Goal: Information Seeking & Learning: Learn about a topic

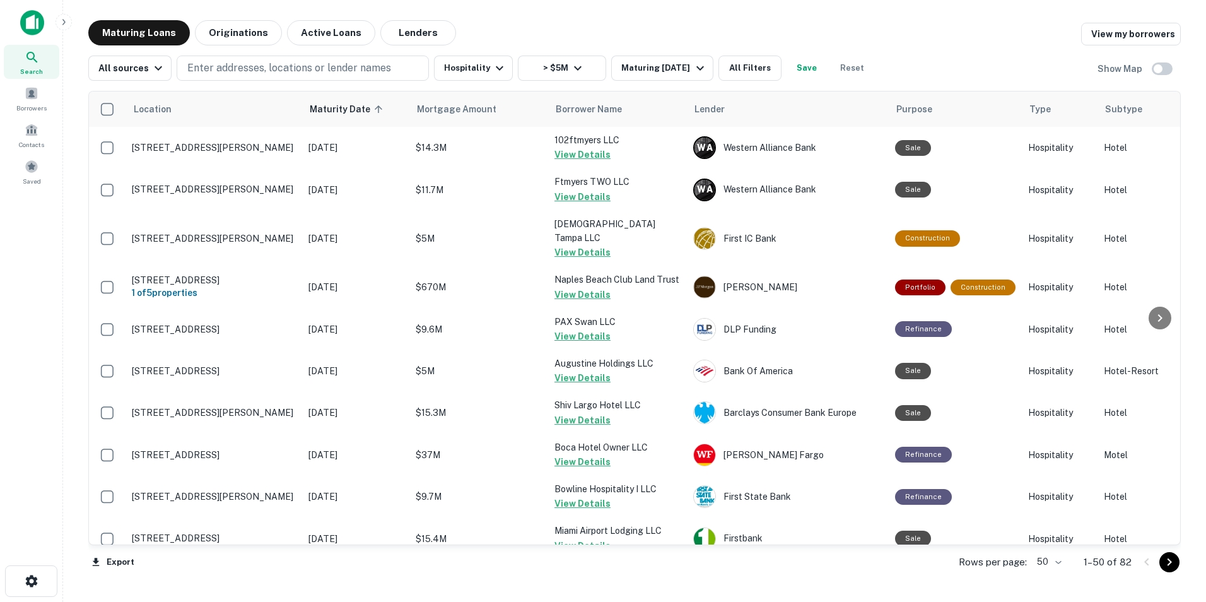
click at [36, 47] on div "Search" at bounding box center [32, 62] width 56 height 34
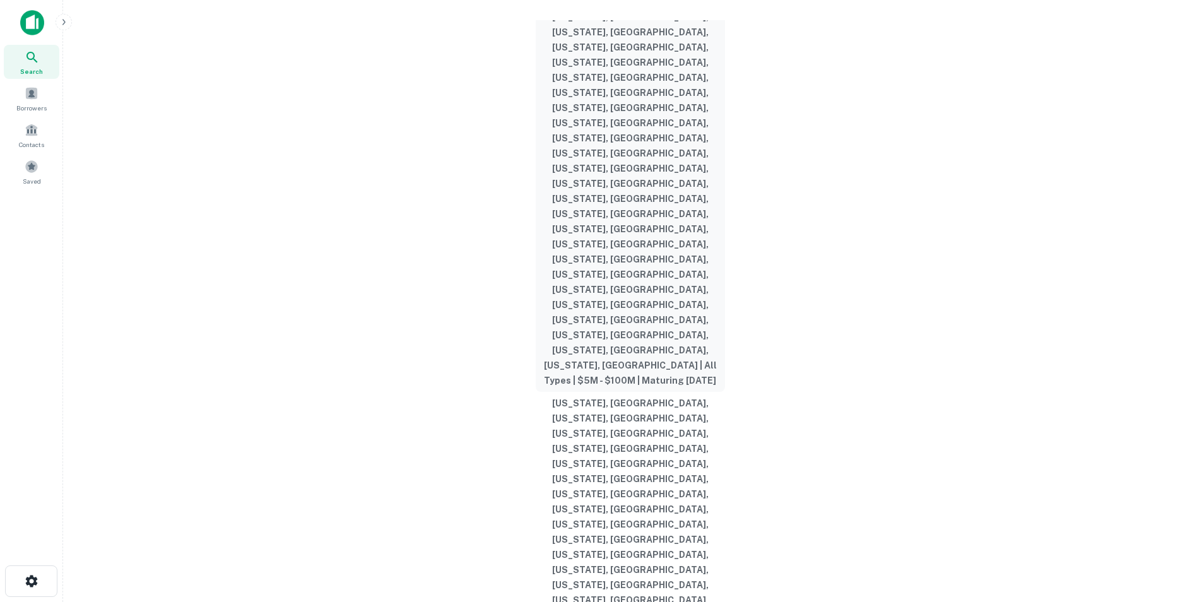
click at [614, 238] on button "[US_STATE], [GEOGRAPHIC_DATA], [US_STATE], [GEOGRAPHIC_DATA], [US_STATE], [GEOG…" at bounding box center [630, 168] width 189 height 447
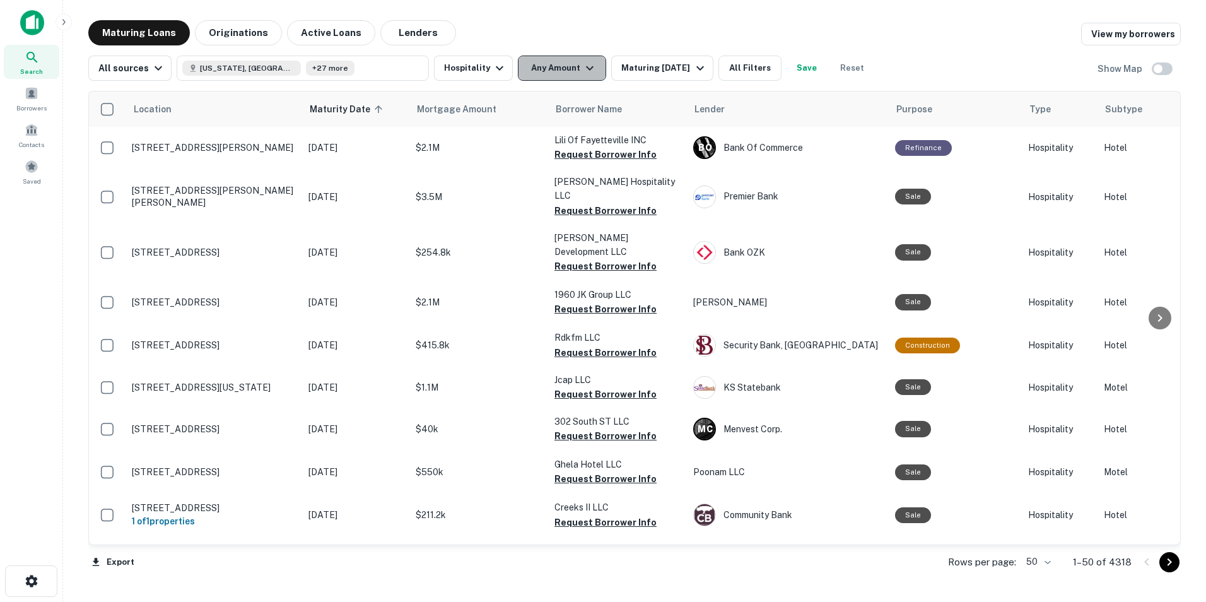
click at [552, 76] on button "Any Amount" at bounding box center [562, 68] width 88 height 25
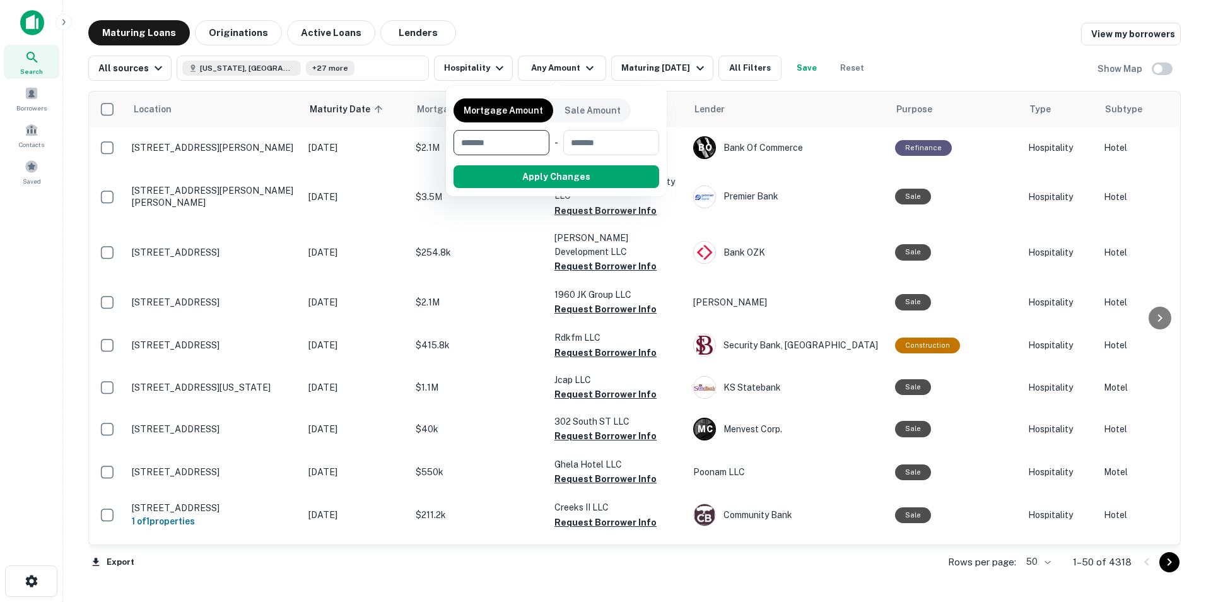
click at [499, 139] on input "number" at bounding box center [497, 142] width 87 height 25
type input "*******"
type input "*********"
click at [549, 187] on button "Apply Changes" at bounding box center [579, 176] width 160 height 23
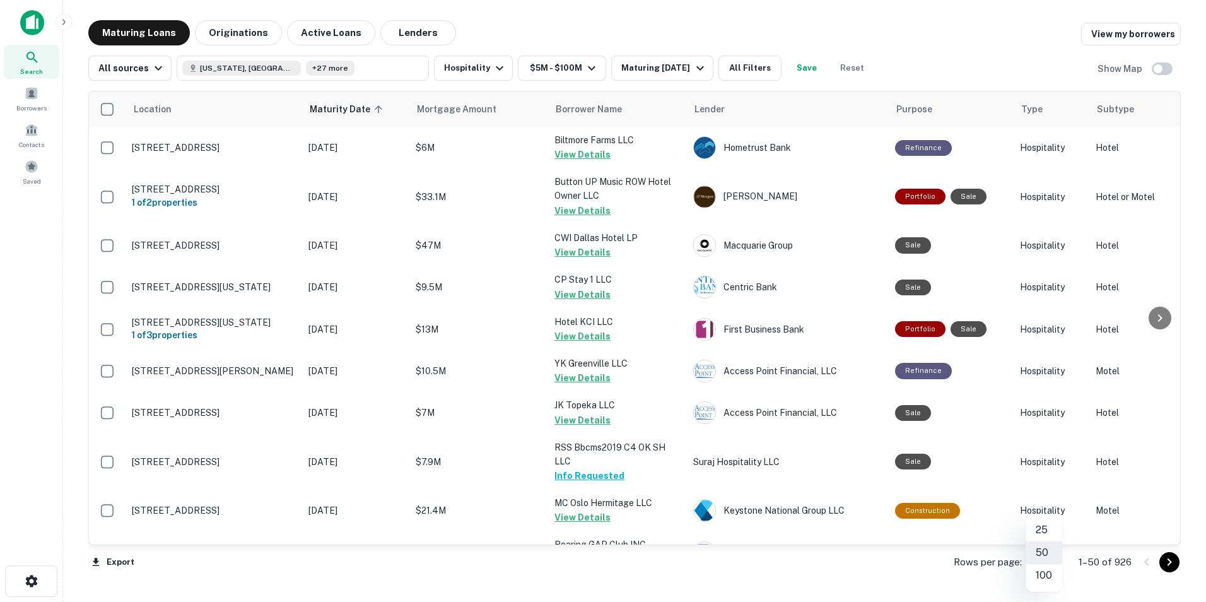
click at [1053, 565] on body "Search Borrowers Contacts Saved Maturing Loans Originations Active Loans Lender…" at bounding box center [603, 301] width 1206 height 602
click at [1049, 572] on li "100" at bounding box center [1044, 575] width 37 height 23
type input "***"
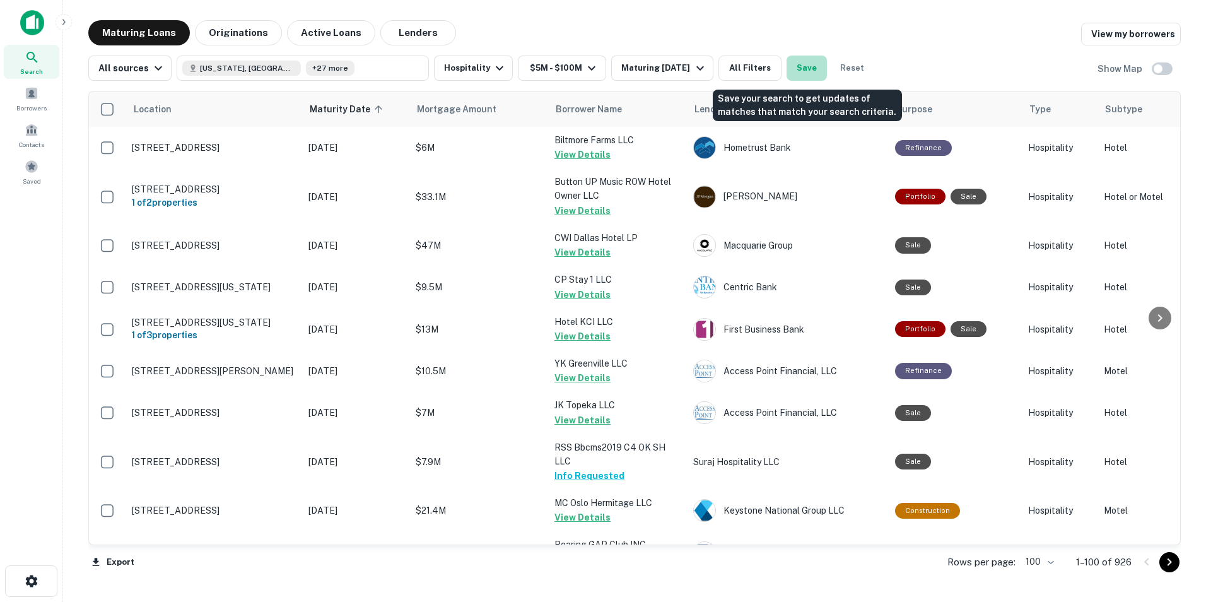
click at [816, 72] on button "Save" at bounding box center [807, 68] width 40 height 25
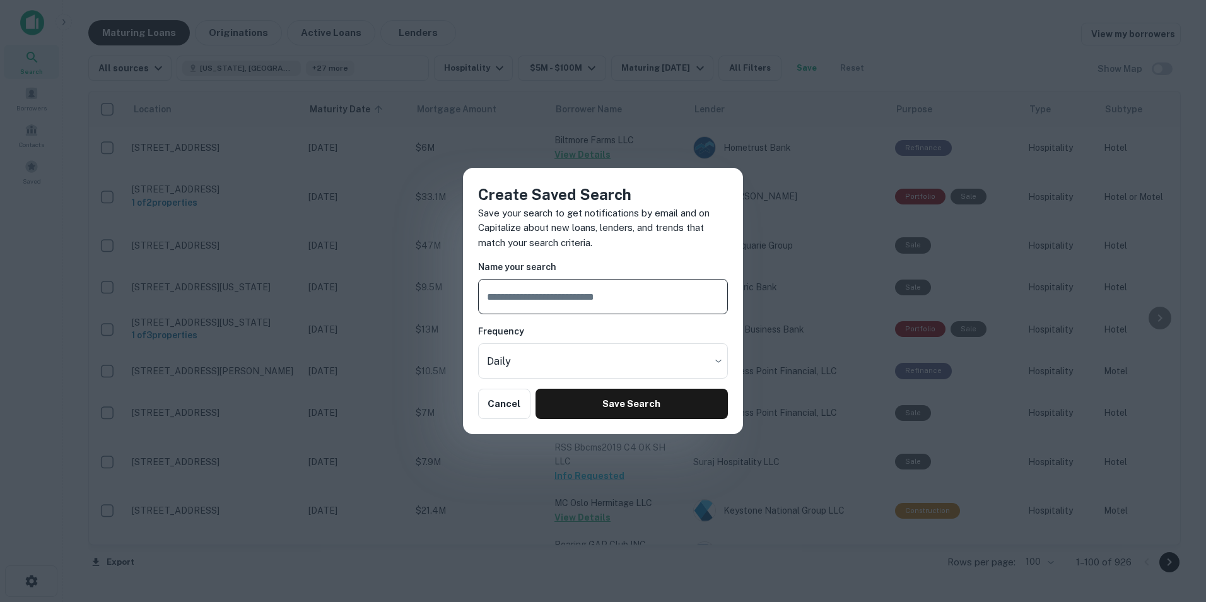
click at [655, 297] on input "text" at bounding box center [603, 296] width 250 height 35
type input "*"
type input "**********"
click at [708, 363] on body "Search Borrowers Contacts Saved Maturing Loans Originations Active Loans Lender…" at bounding box center [603, 301] width 1206 height 602
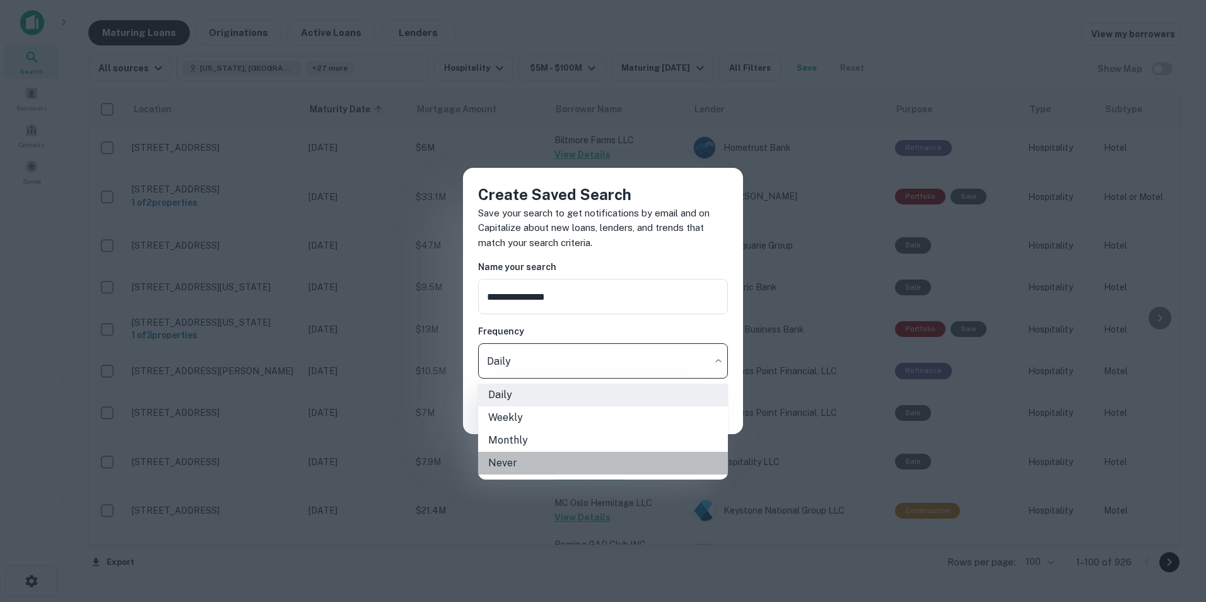
click at [515, 463] on li "Never" at bounding box center [603, 463] width 250 height 23
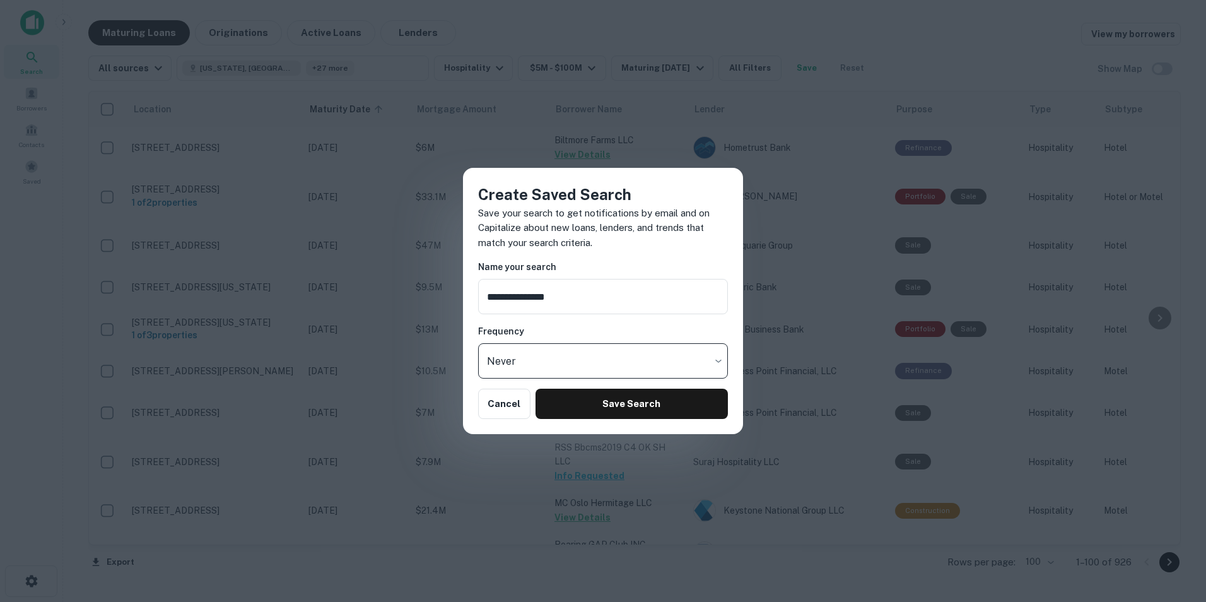
click at [712, 355] on body "Search Borrowers Contacts Saved Maturing Loans Originations Active Loans Lender…" at bounding box center [603, 301] width 1206 height 602
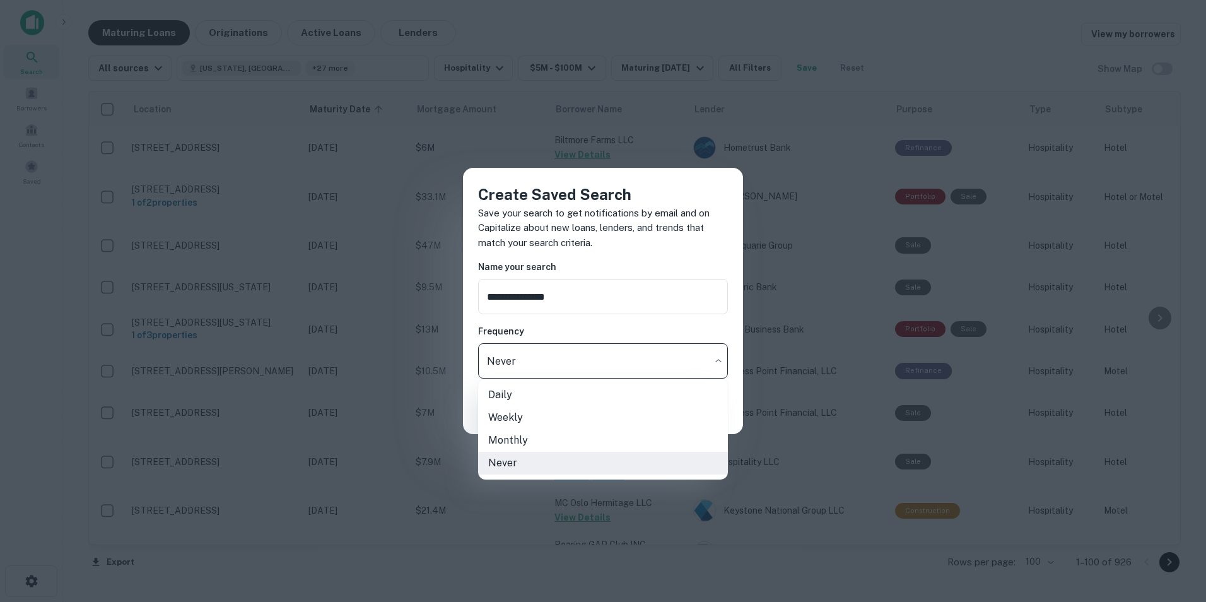
click at [595, 421] on li "Weekly" at bounding box center [603, 417] width 250 height 23
type input "******"
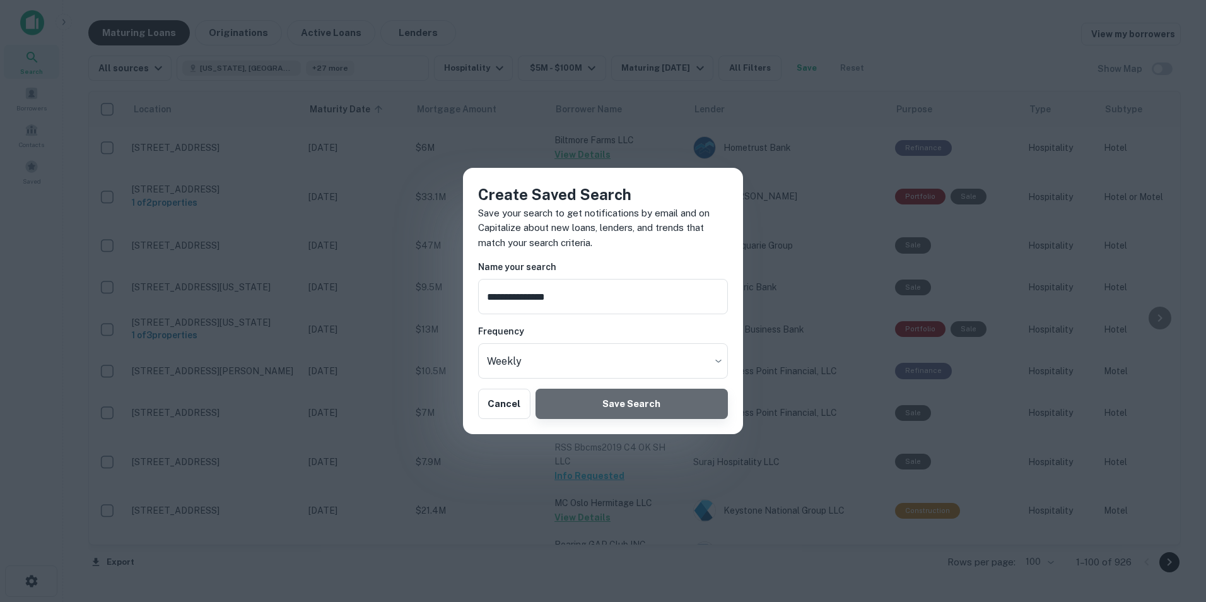
click at [618, 409] on button "Save Search" at bounding box center [632, 404] width 192 height 30
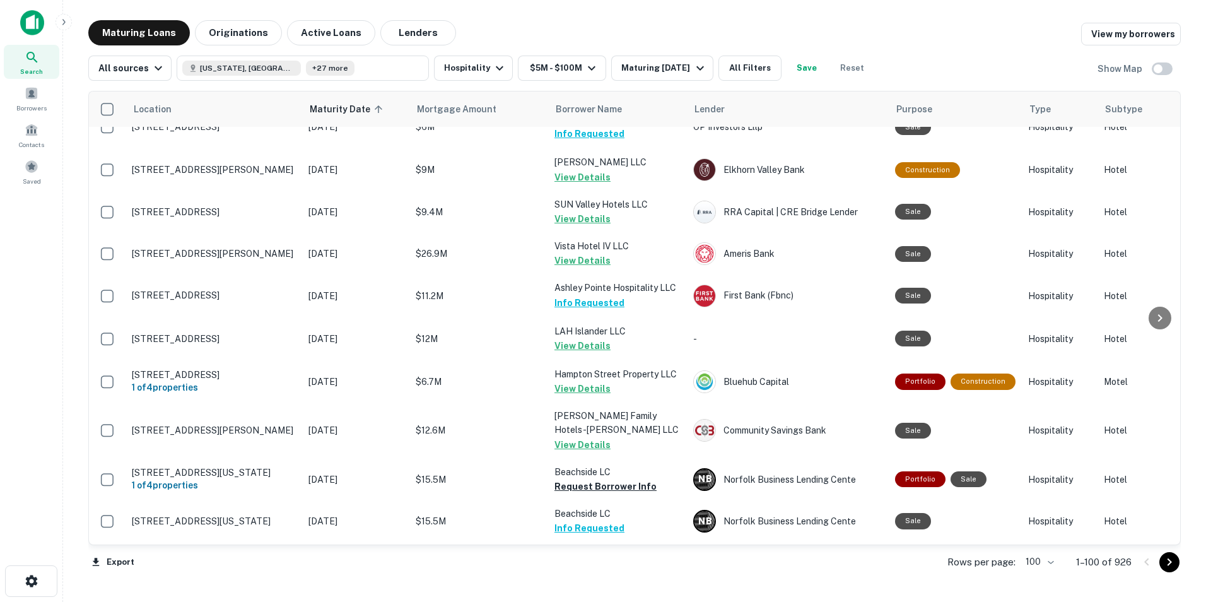
scroll to position [4245, 0]
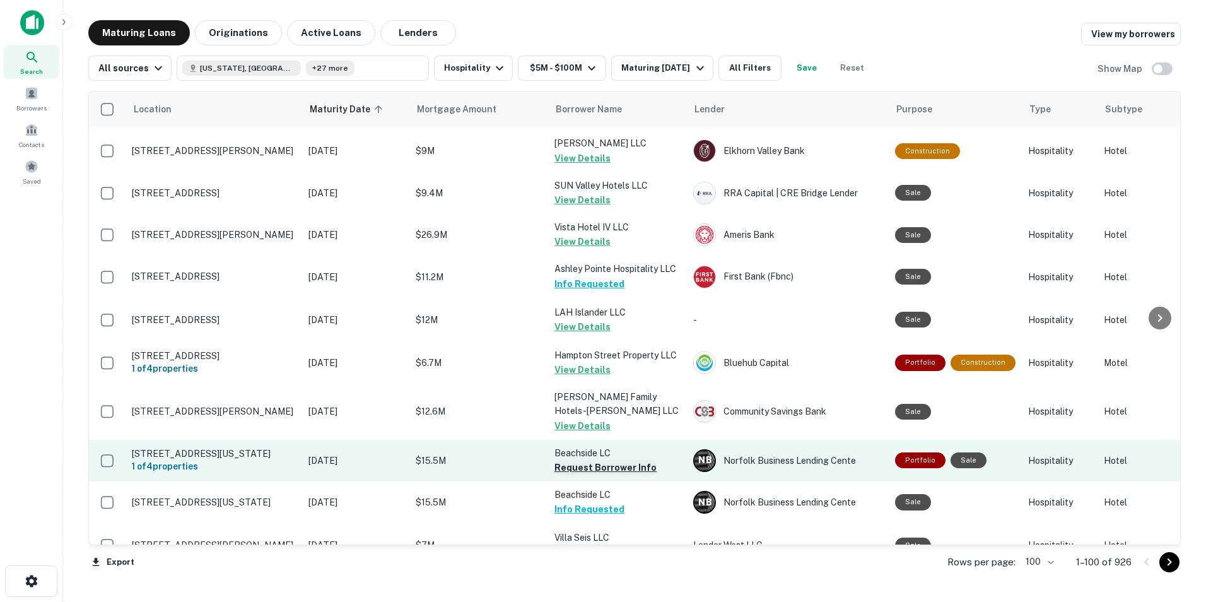
click at [565, 460] on button "Request Borrower Info" at bounding box center [605, 467] width 102 height 15
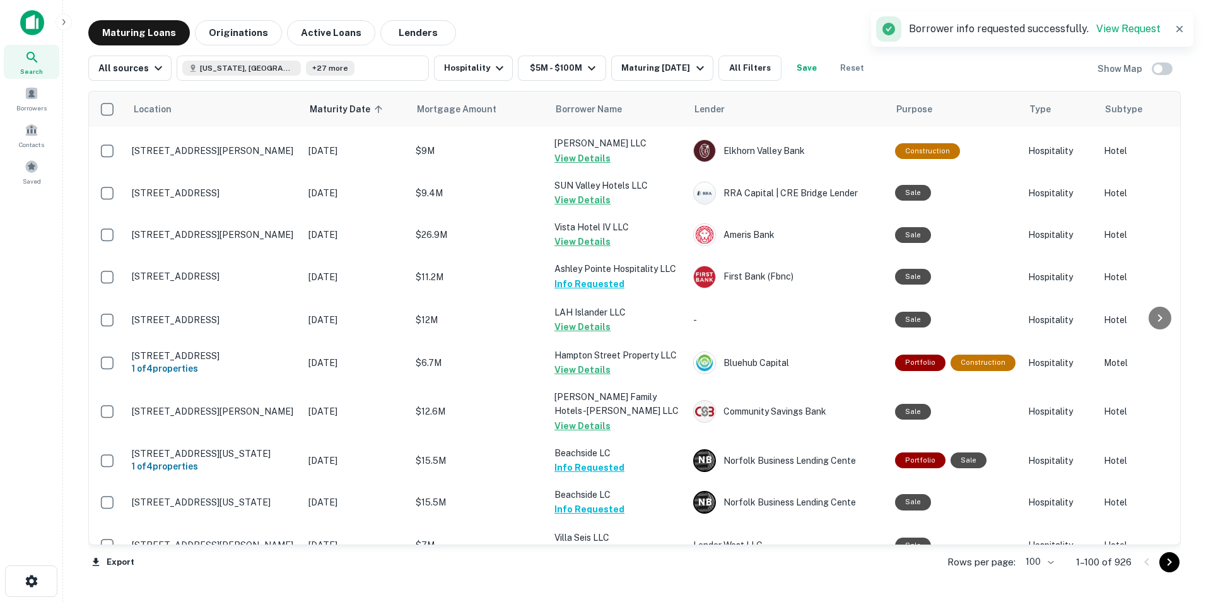
click at [1173, 565] on icon "Go to next page" at bounding box center [1169, 561] width 15 height 15
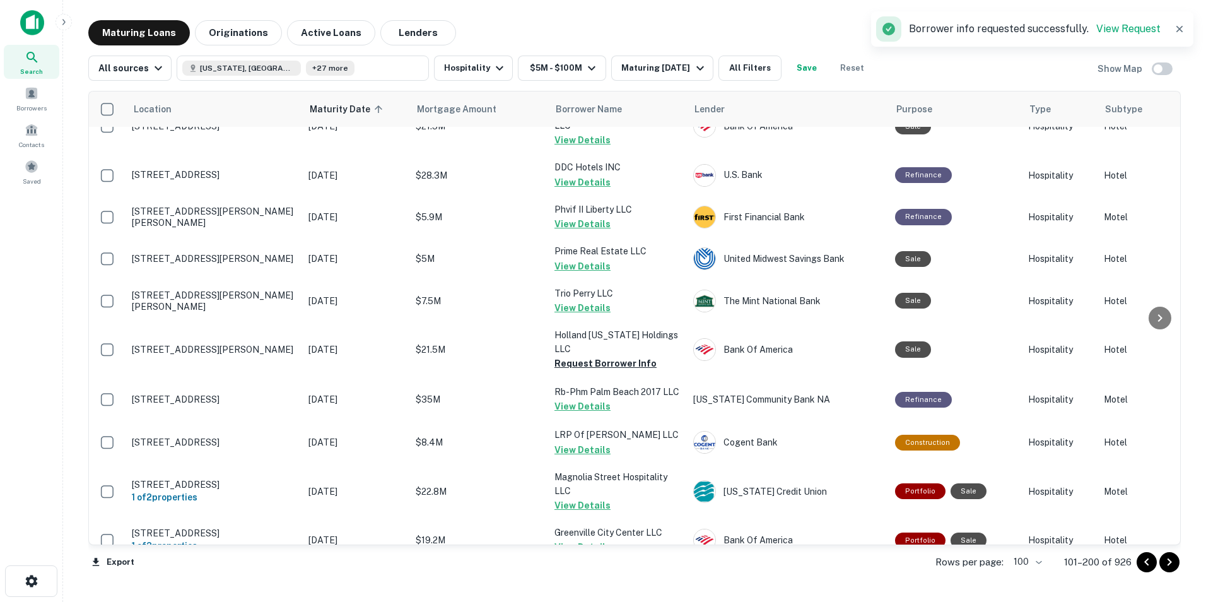
scroll to position [1280, 0]
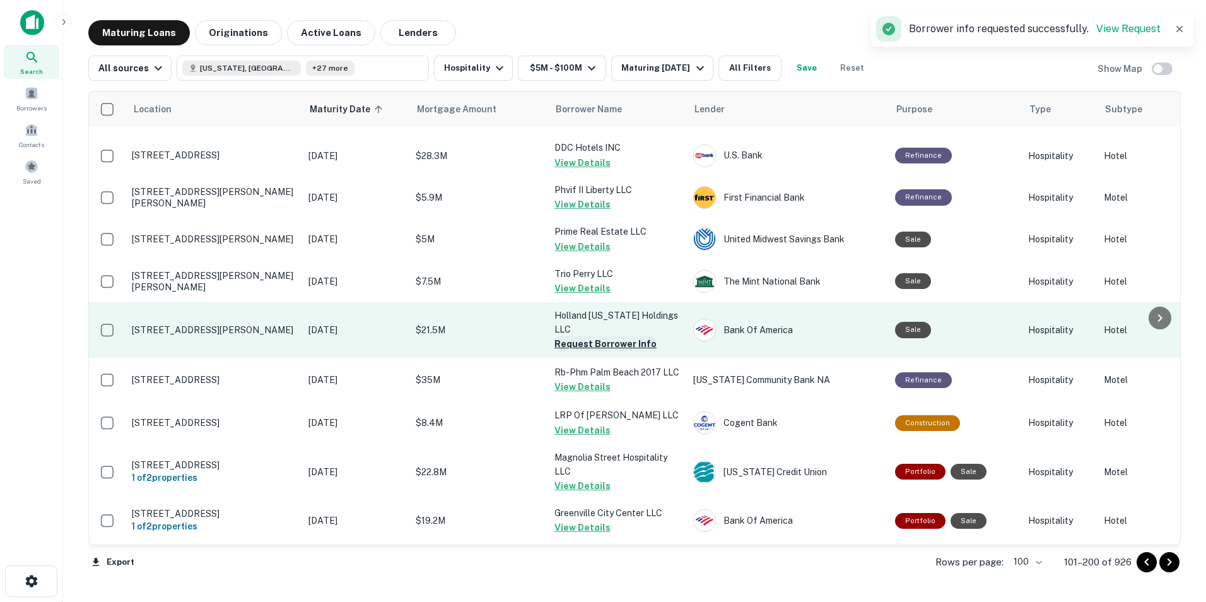
click at [572, 336] on button "Request Borrower Info" at bounding box center [605, 343] width 102 height 15
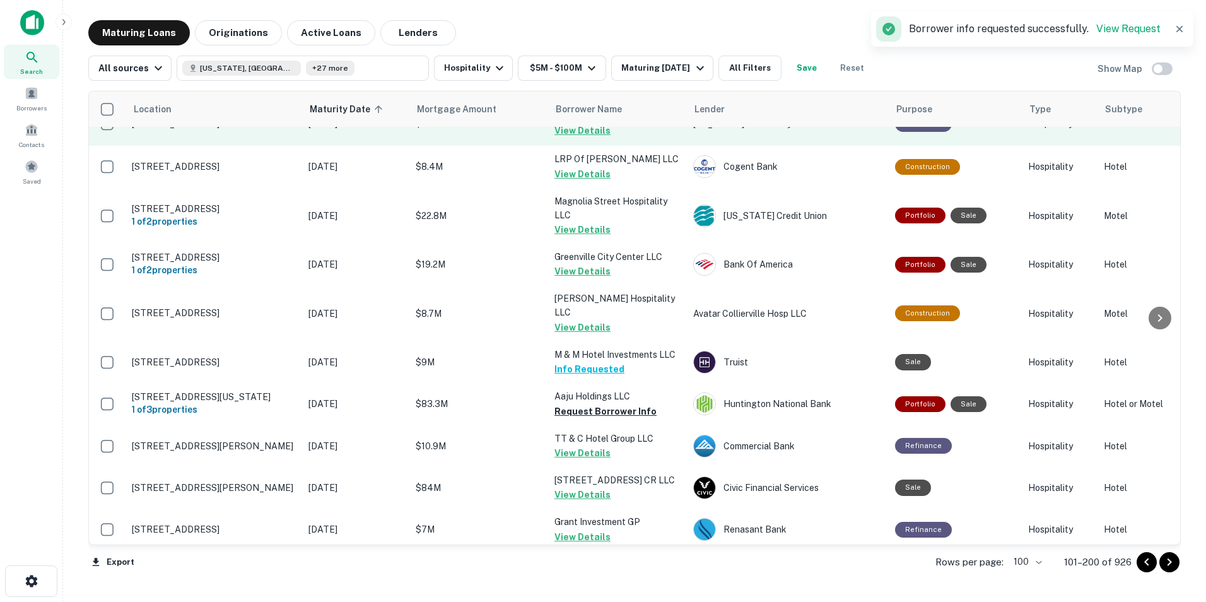
scroll to position [1537, 0]
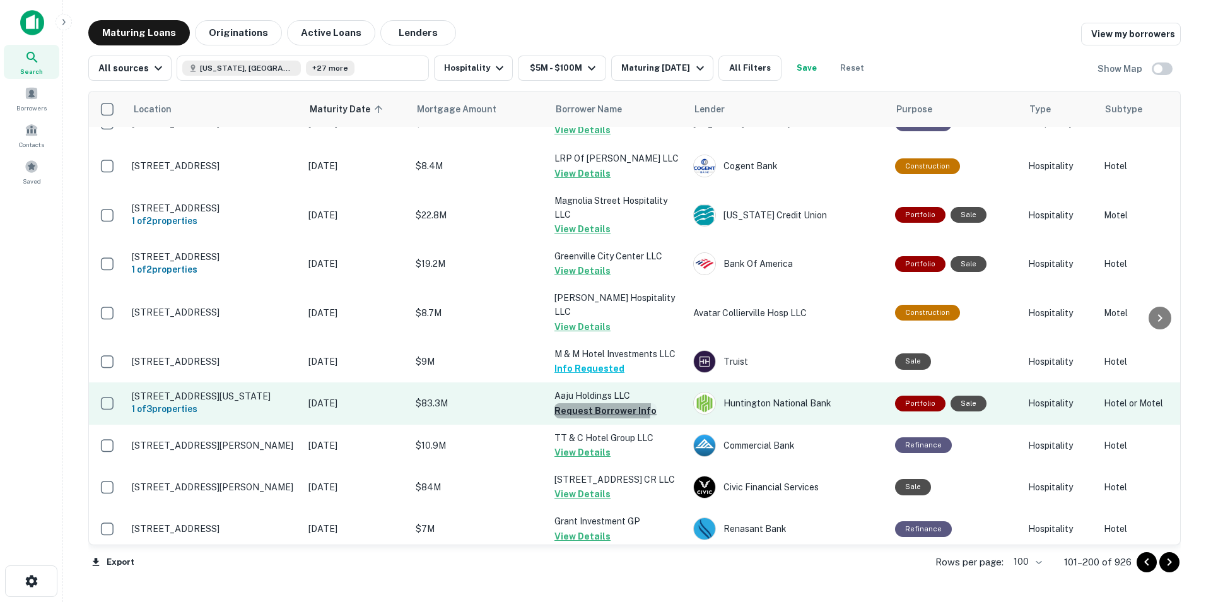
click at [575, 403] on button "Request Borrower Info" at bounding box center [605, 410] width 102 height 15
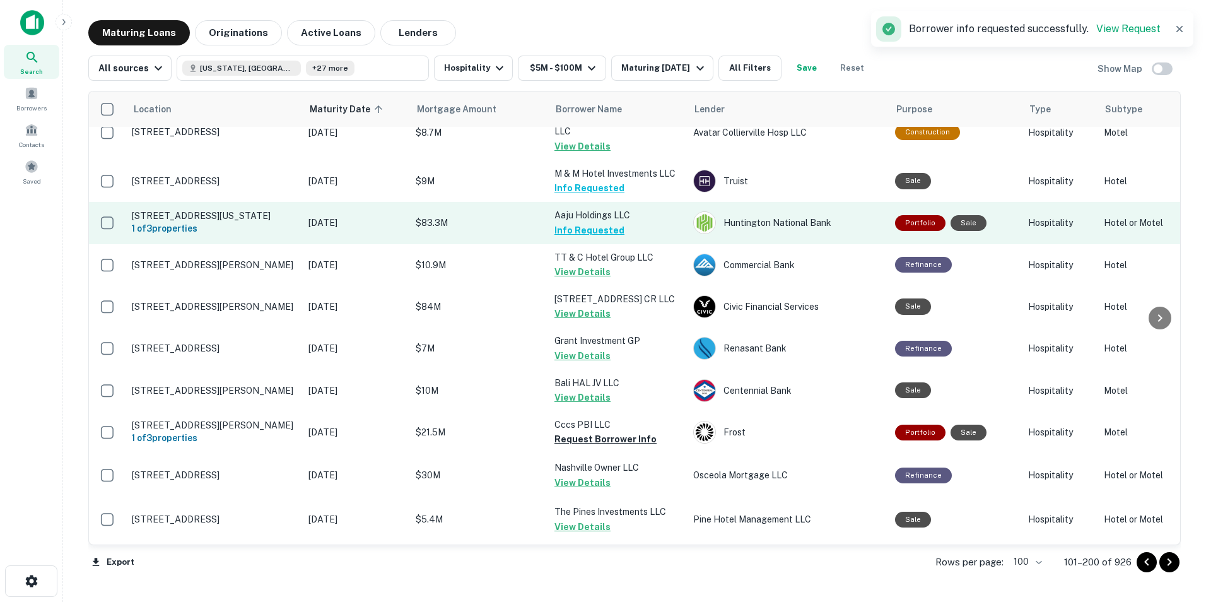
scroll to position [1719, 0]
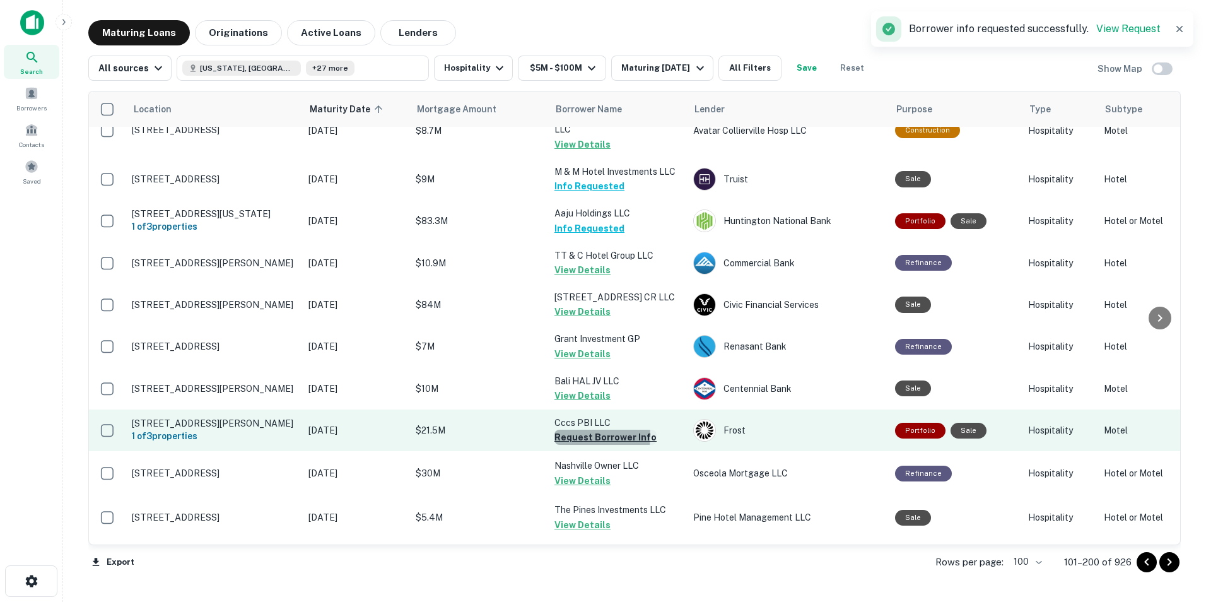
click at [574, 430] on button "Request Borrower Info" at bounding box center [605, 437] width 102 height 15
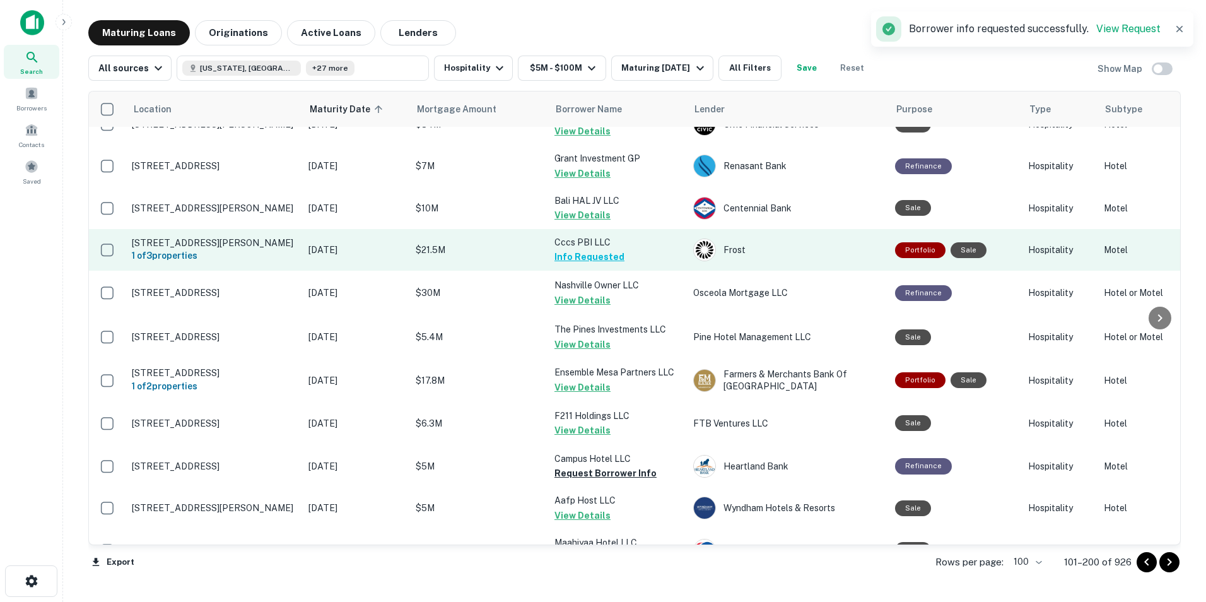
scroll to position [1937, 0]
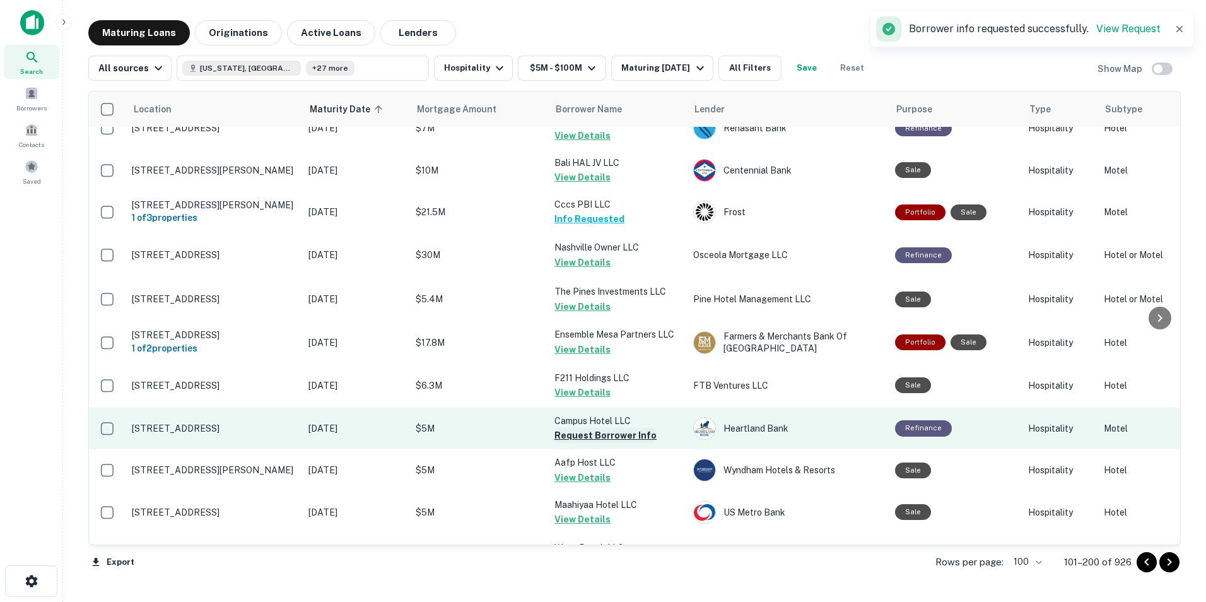
click at [575, 428] on button "Request Borrower Info" at bounding box center [605, 435] width 102 height 15
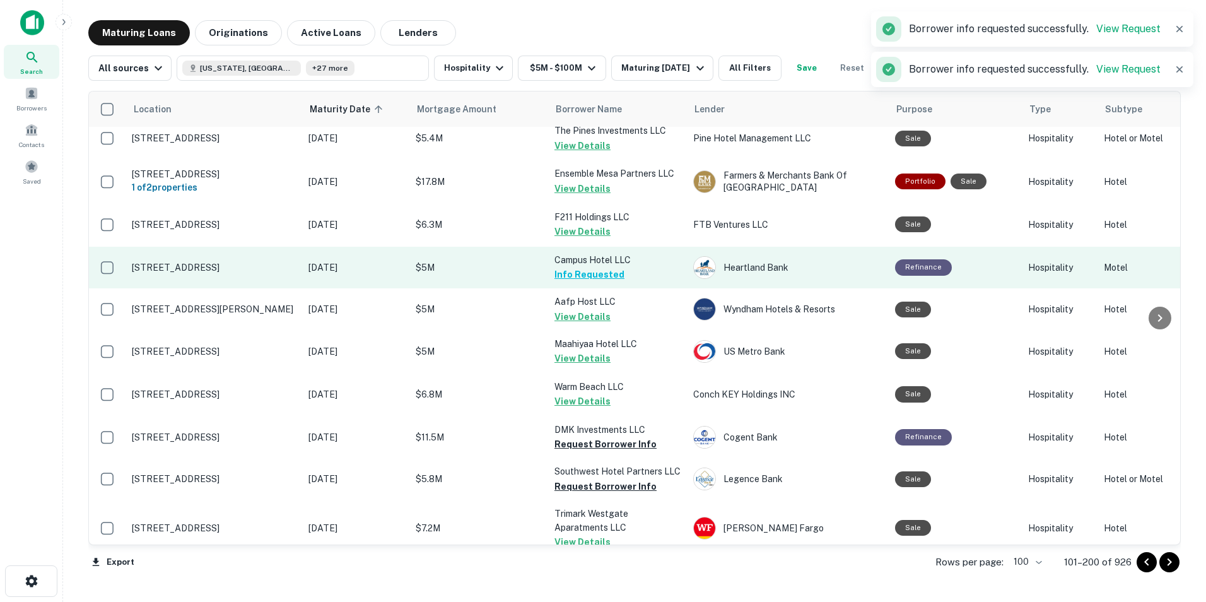
scroll to position [2101, 0]
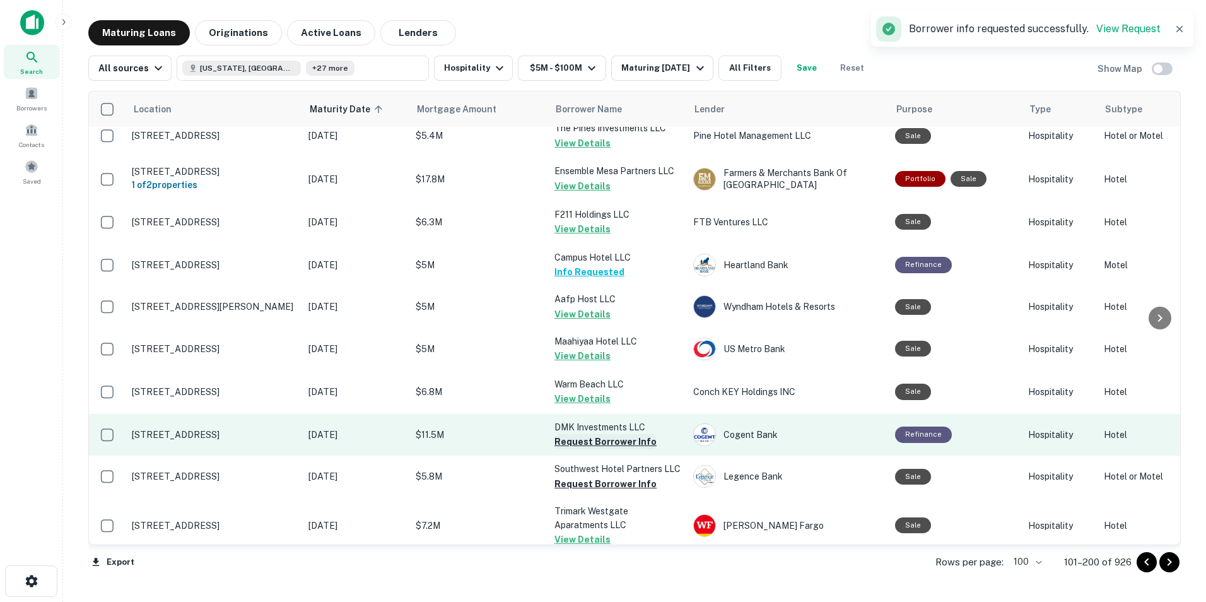
click at [573, 434] on button "Request Borrower Info" at bounding box center [605, 441] width 102 height 15
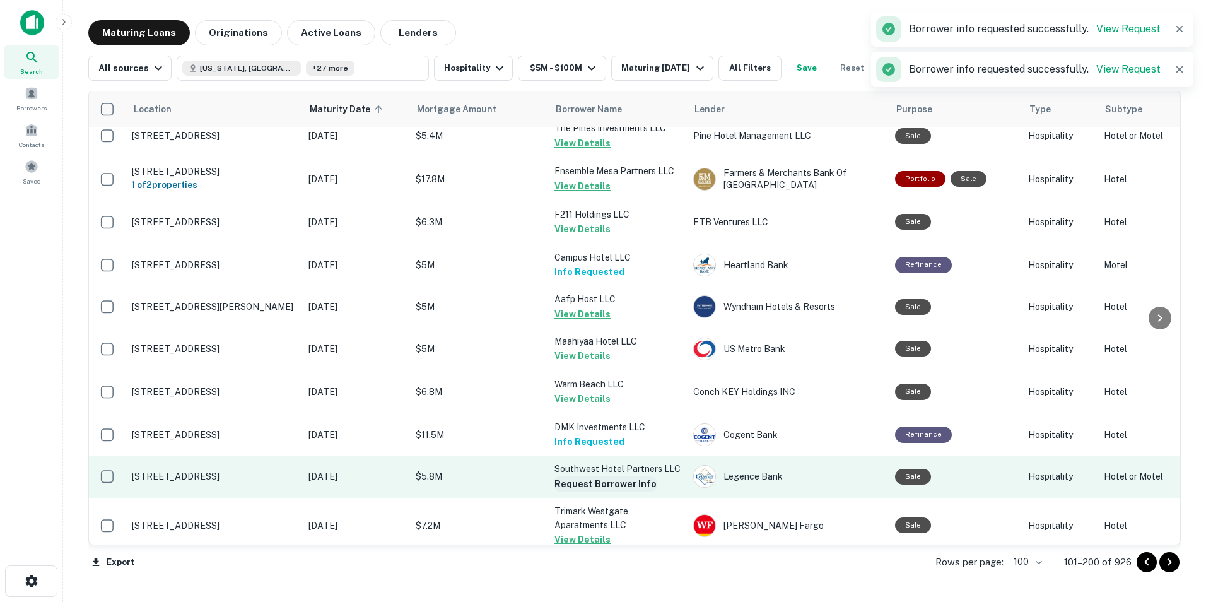
click at [573, 476] on button "Request Borrower Info" at bounding box center [605, 483] width 102 height 15
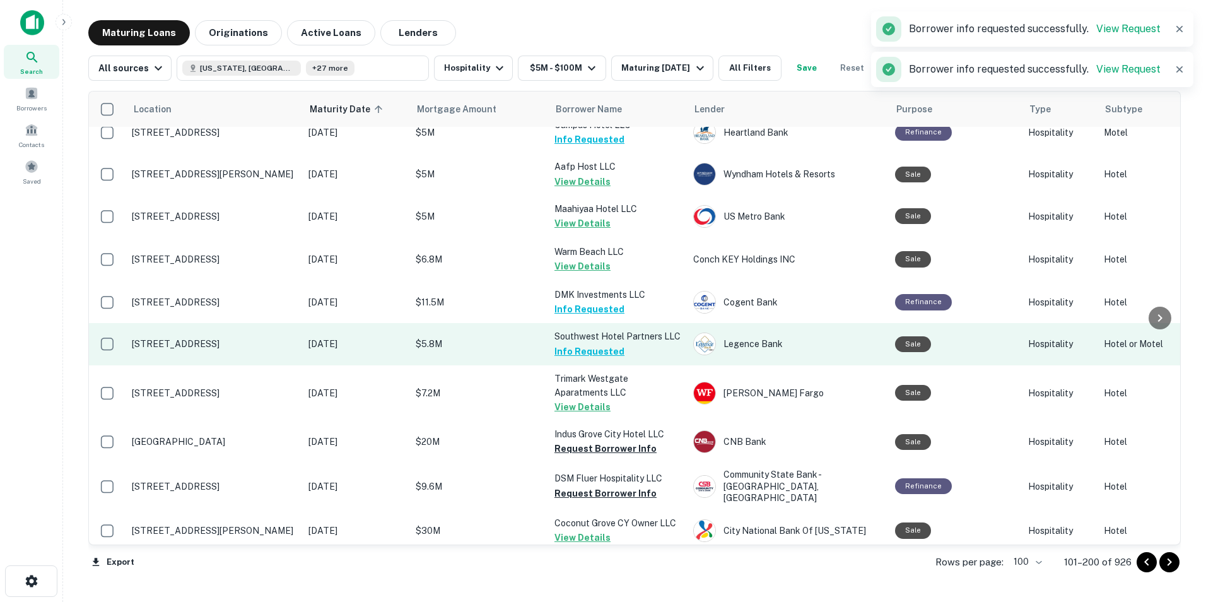
scroll to position [2232, 0]
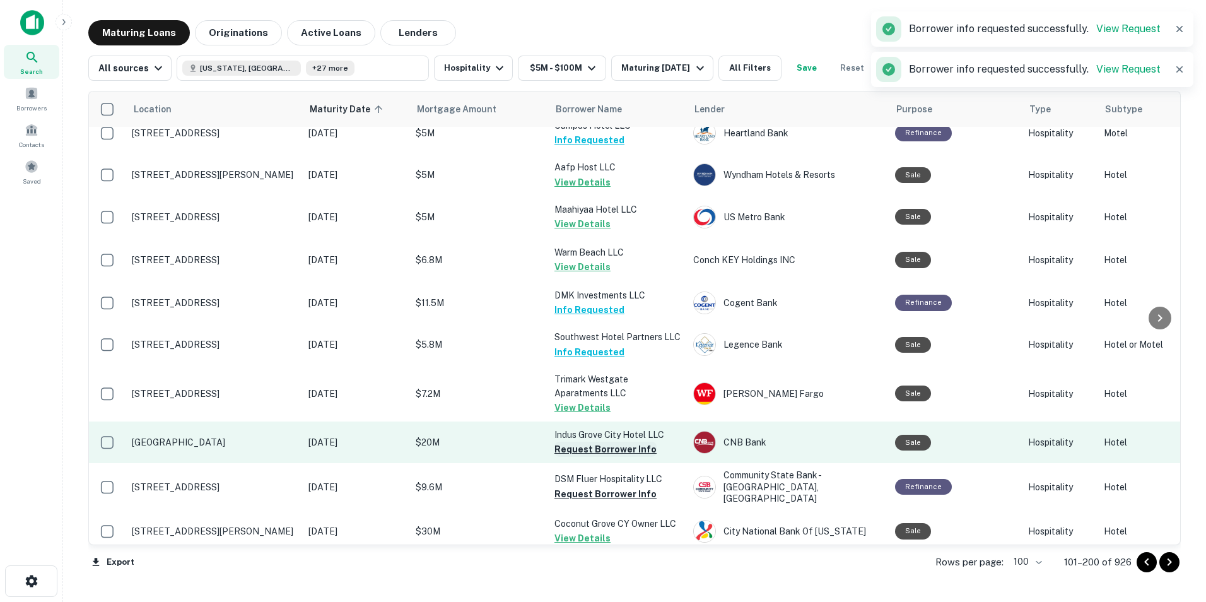
click at [566, 442] on button "Request Borrower Info" at bounding box center [605, 449] width 102 height 15
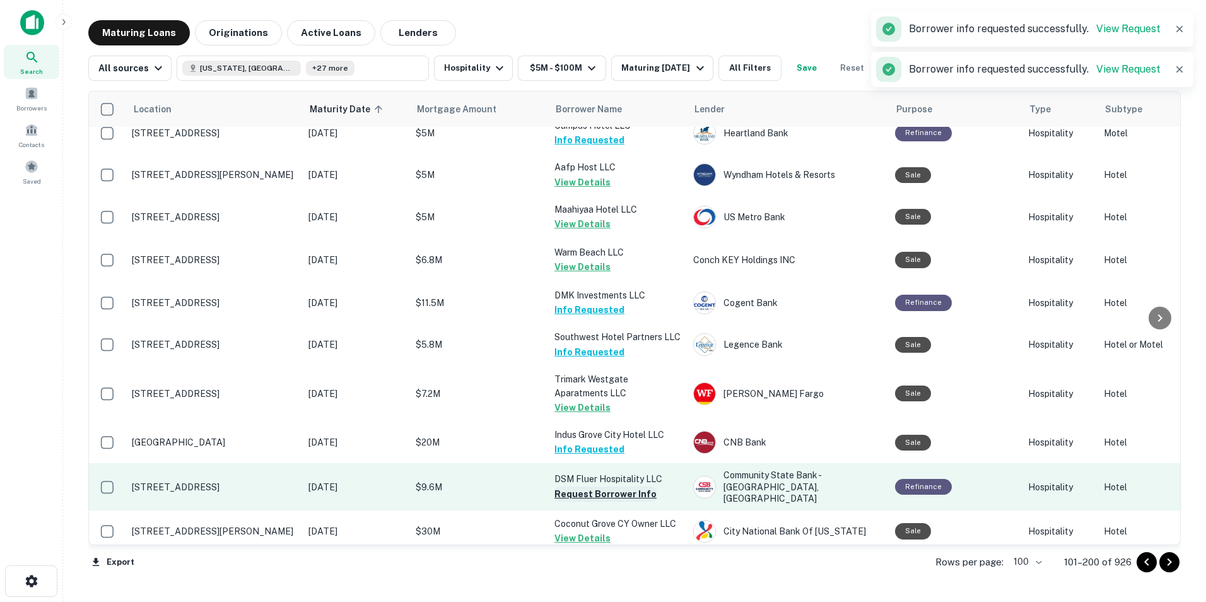
click at [577, 486] on button "Request Borrower Info" at bounding box center [605, 493] width 102 height 15
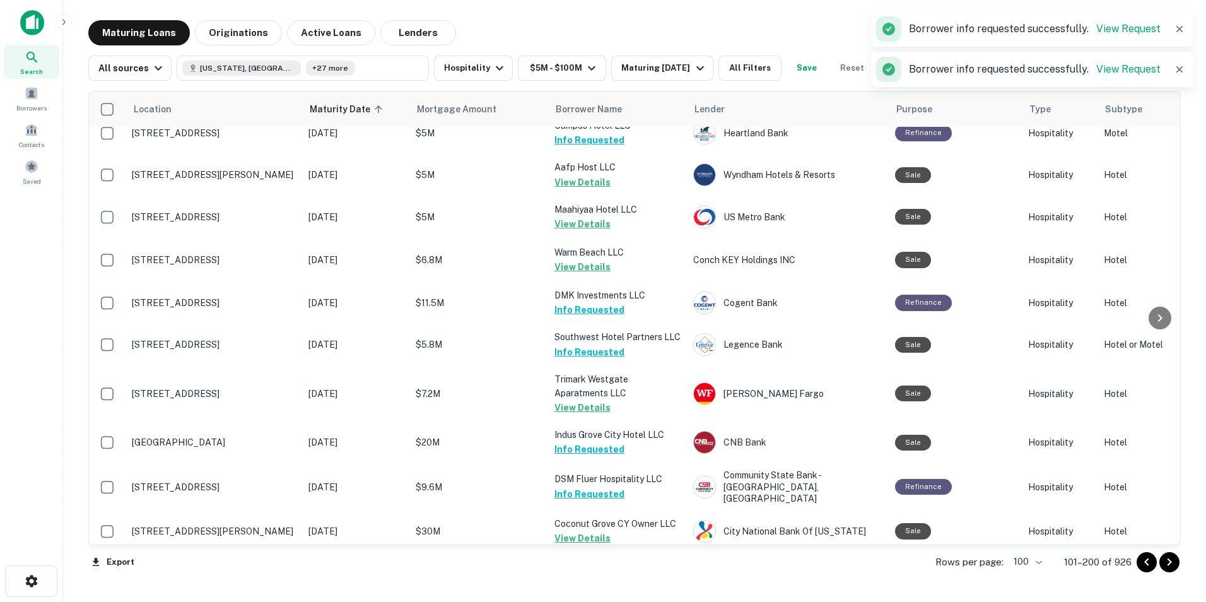
click at [563, 573] on button "Request Borrower Info" at bounding box center [605, 580] width 102 height 15
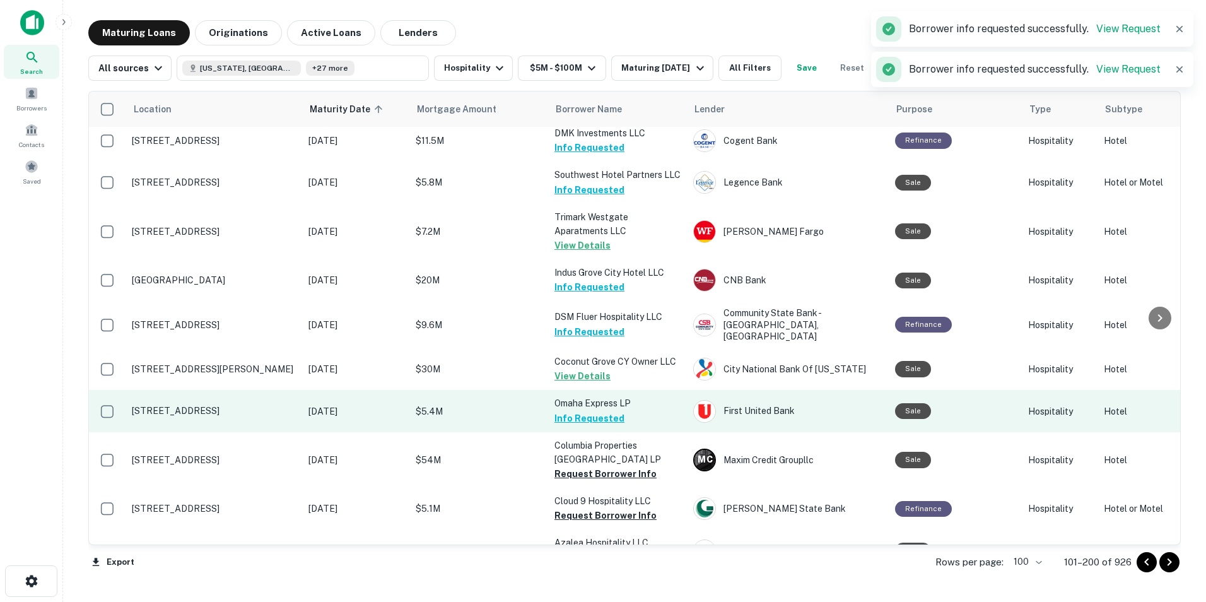
scroll to position [2405, 0]
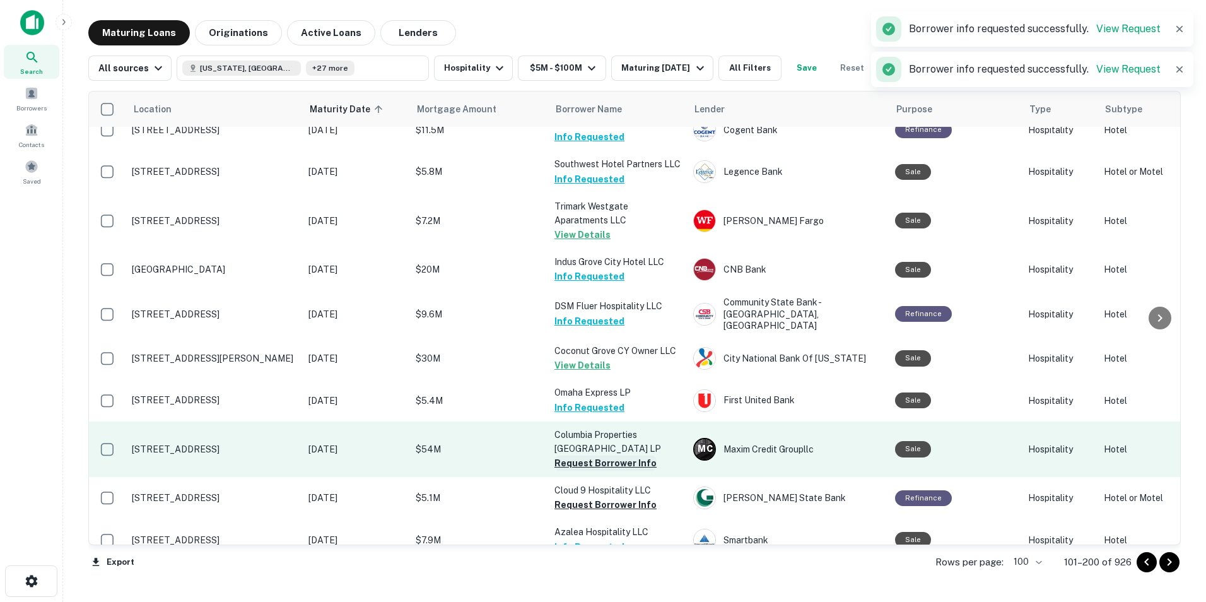
click at [565, 455] on button "Request Borrower Info" at bounding box center [605, 462] width 102 height 15
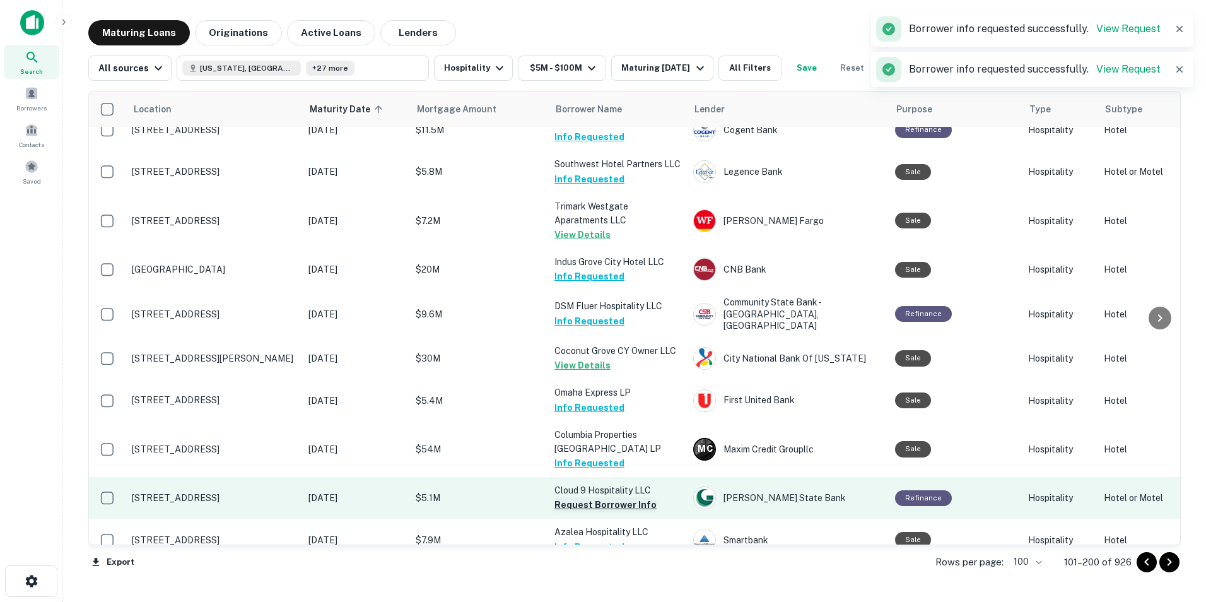
click at [561, 497] on button "Request Borrower Info" at bounding box center [605, 504] width 102 height 15
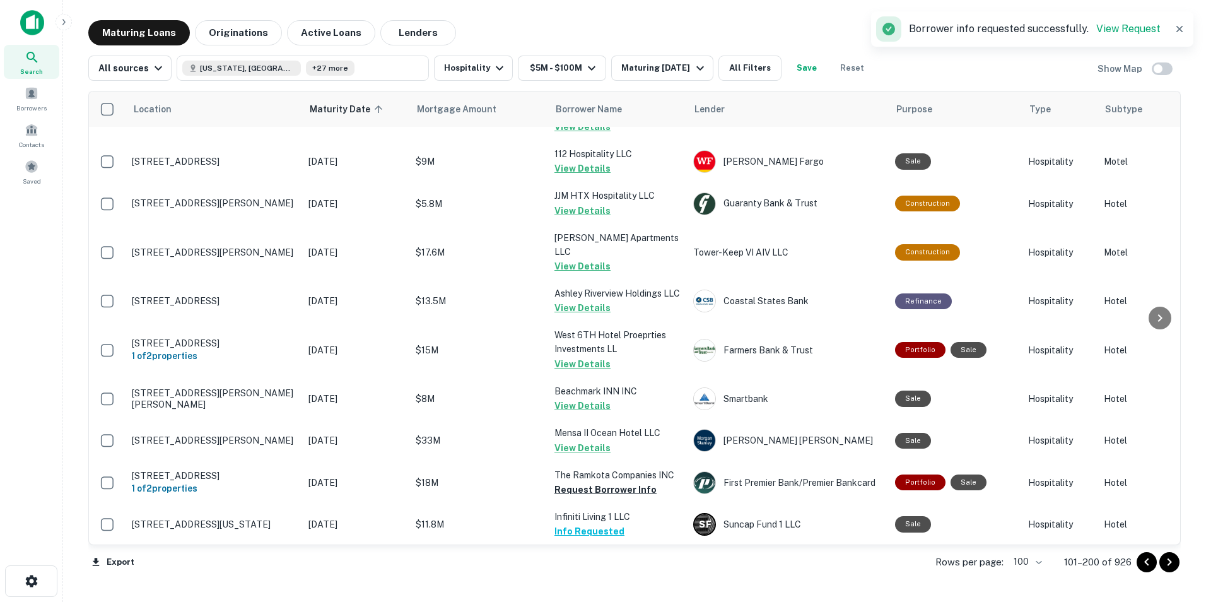
scroll to position [3008, 0]
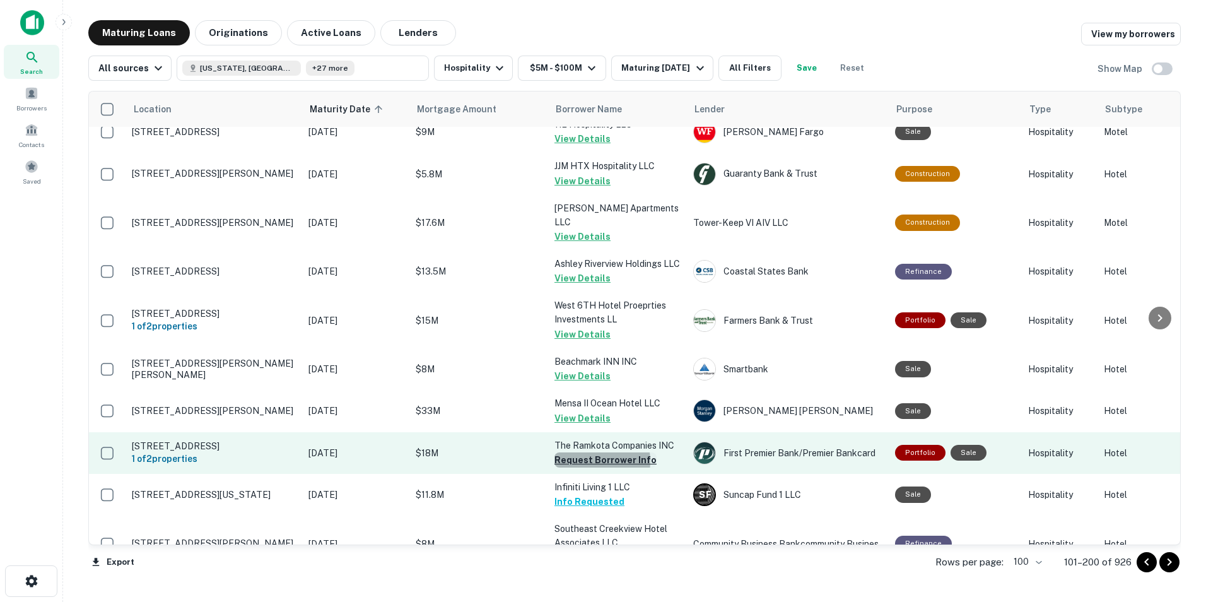
click at [583, 452] on button "Request Borrower Info" at bounding box center [605, 459] width 102 height 15
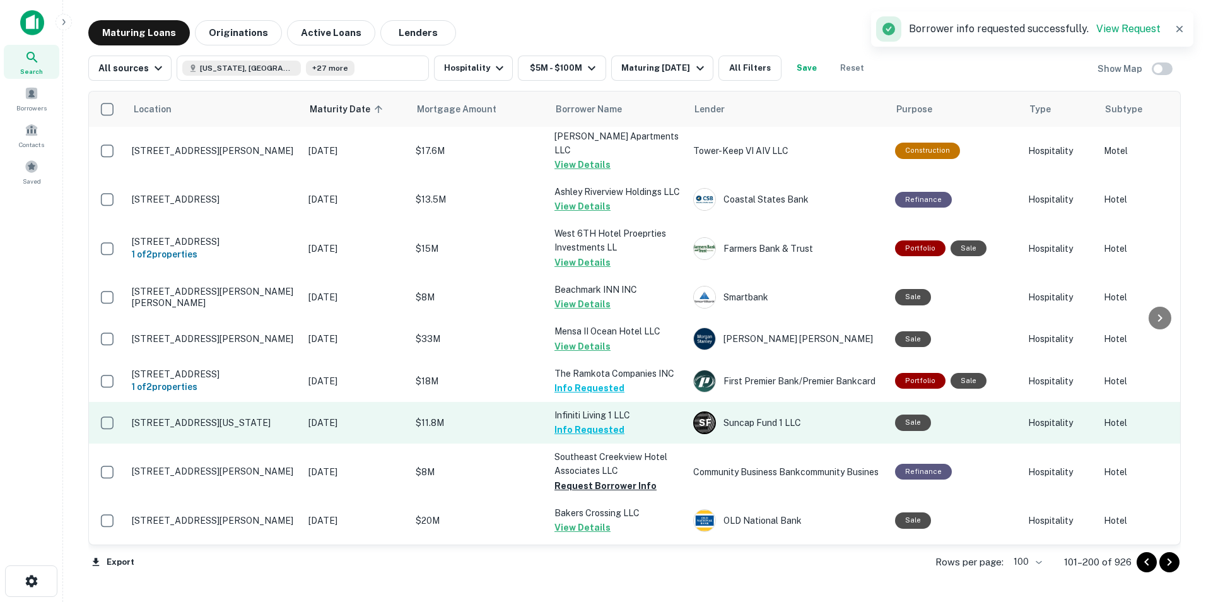
scroll to position [3083, 0]
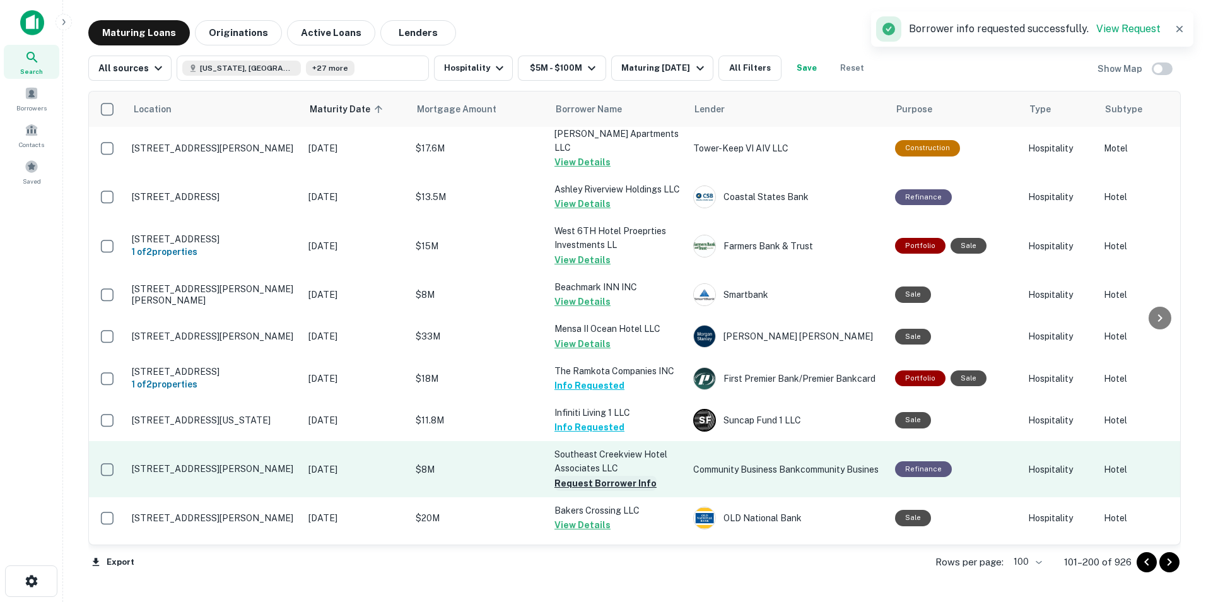
click at [574, 476] on button "Request Borrower Info" at bounding box center [605, 483] width 102 height 15
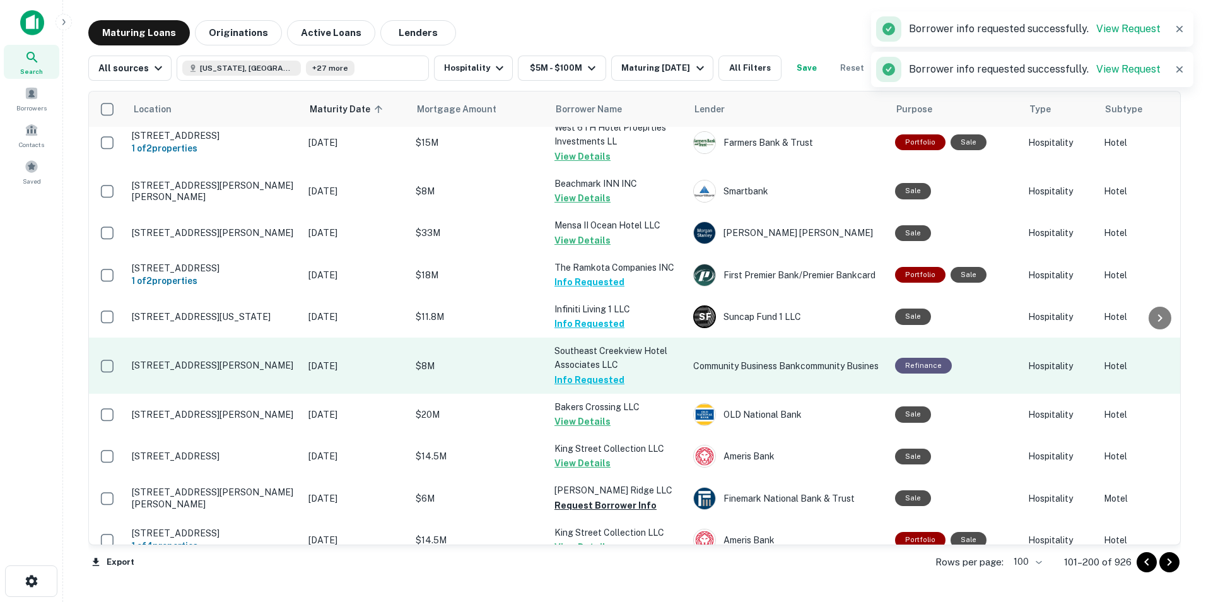
scroll to position [3187, 0]
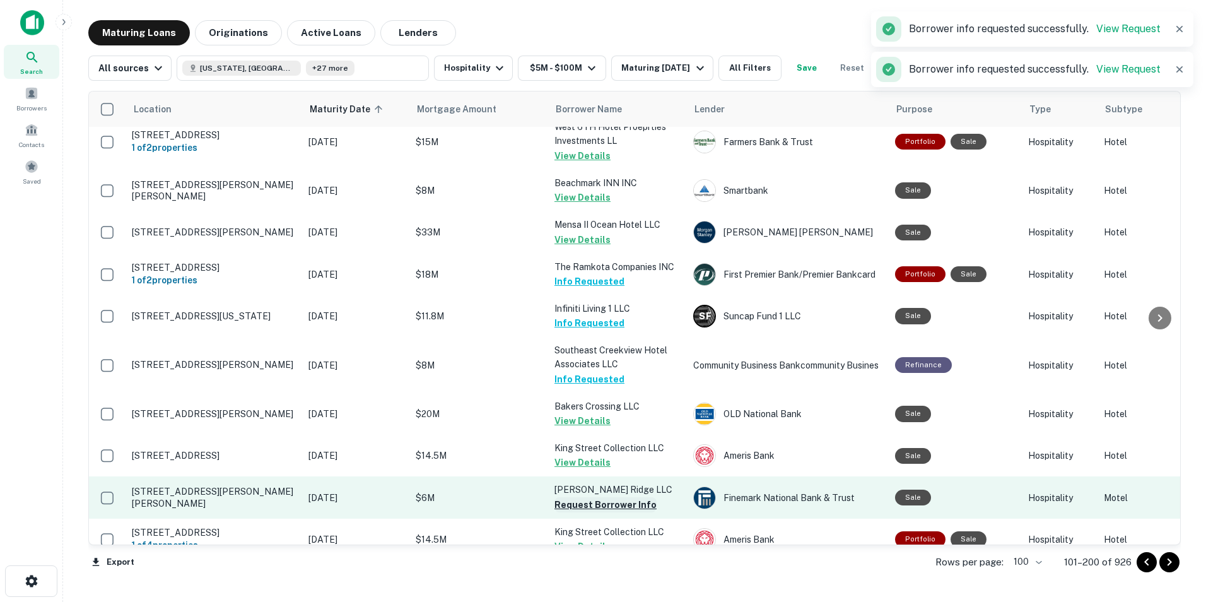
click at [593, 497] on button "Request Borrower Info" at bounding box center [605, 504] width 102 height 15
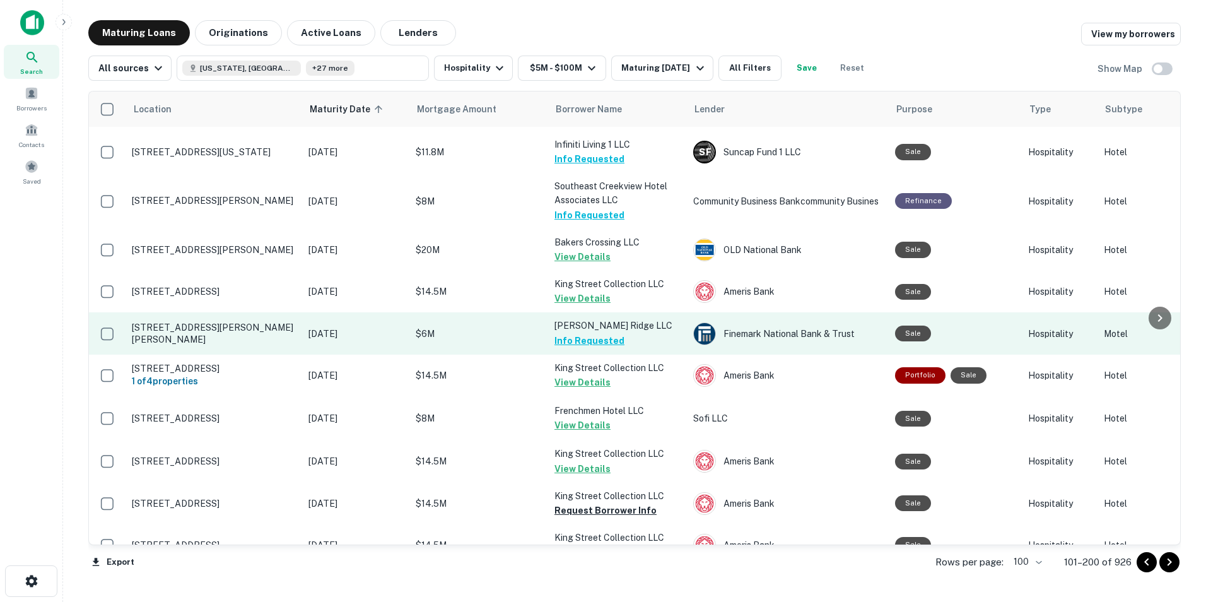
scroll to position [3351, 0]
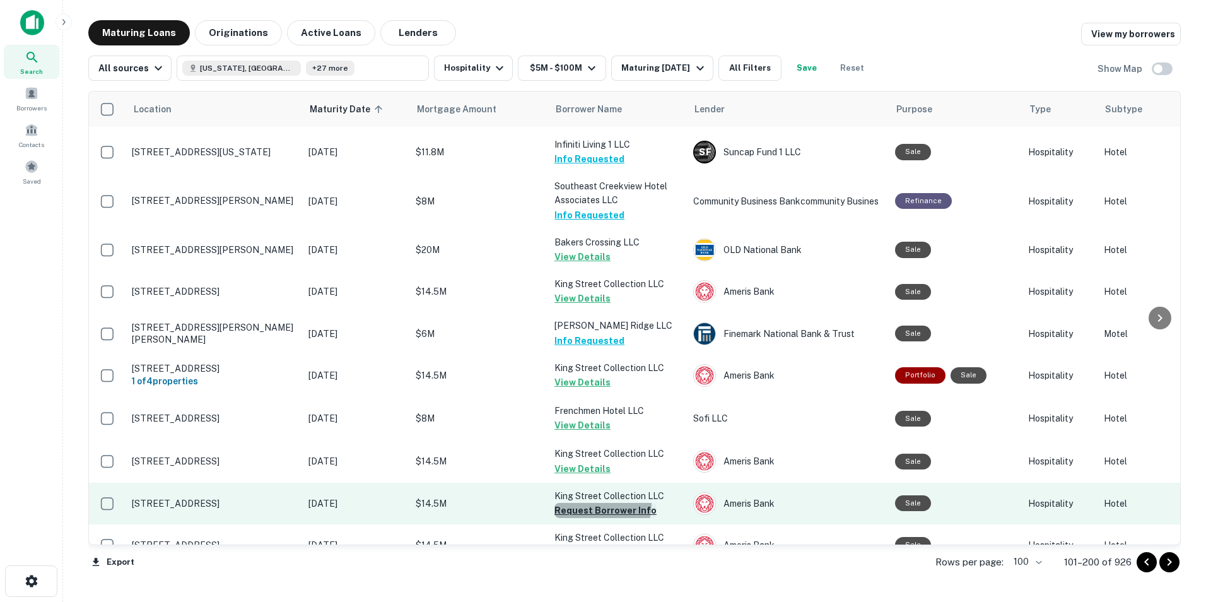
click at [588, 503] on button "Request Borrower Info" at bounding box center [605, 510] width 102 height 15
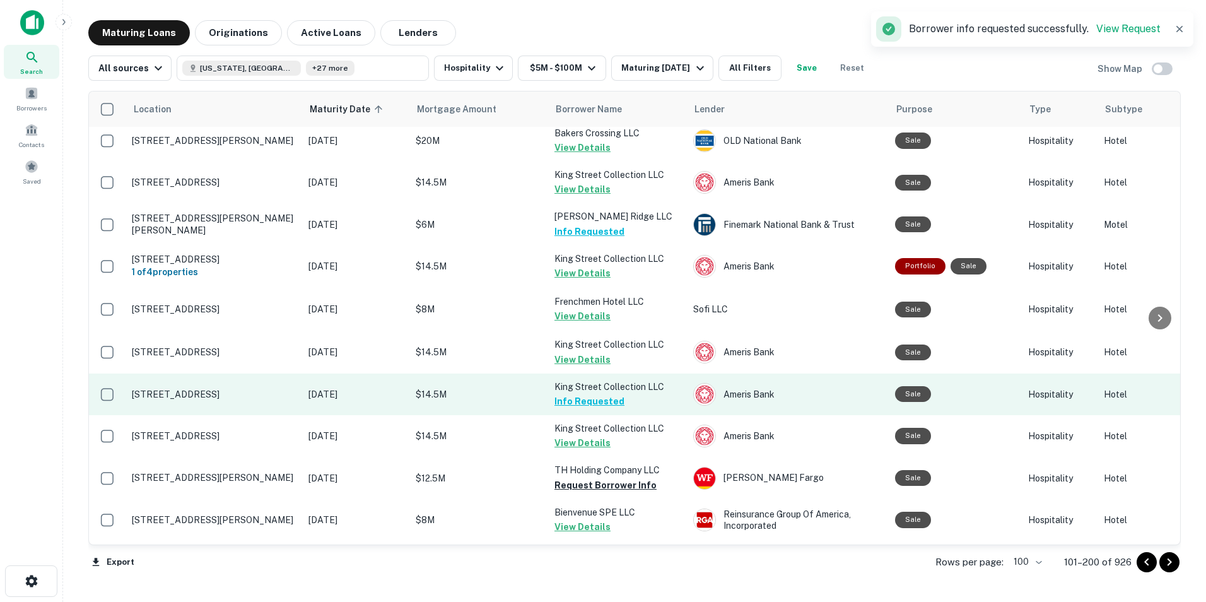
scroll to position [3460, 0]
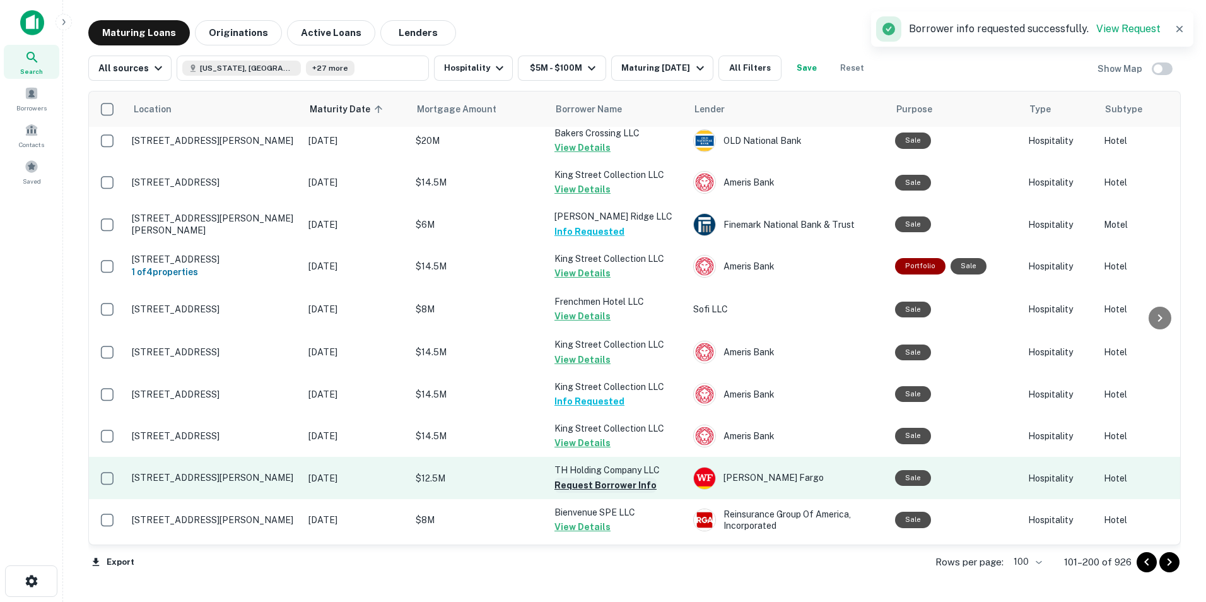
click at [587, 478] on button "Request Borrower Info" at bounding box center [605, 485] width 102 height 15
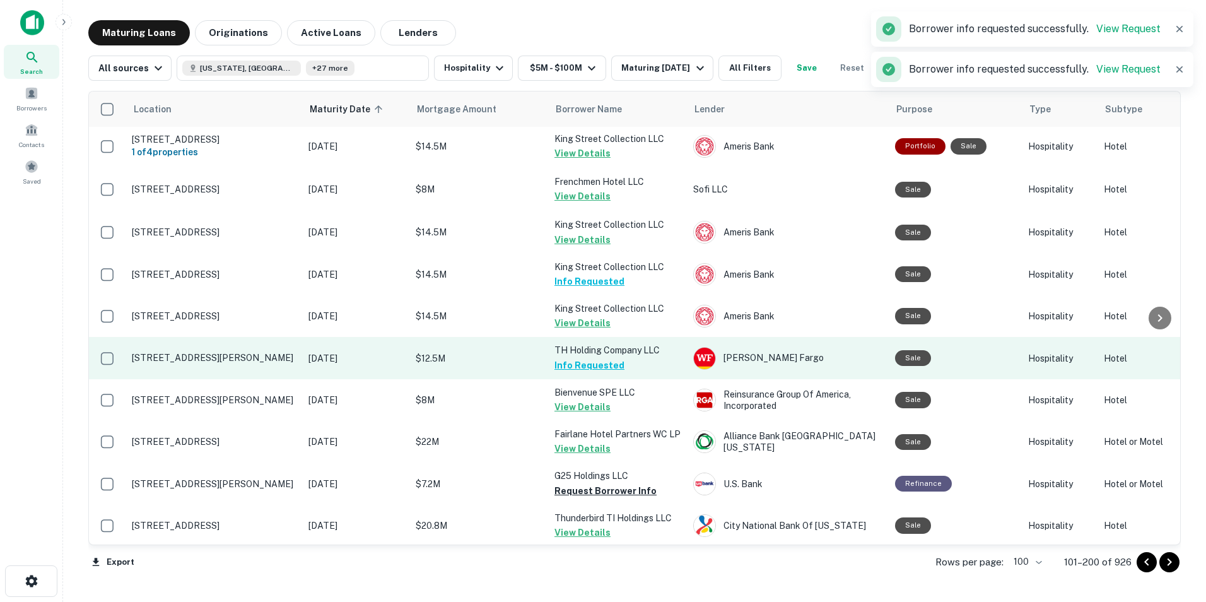
scroll to position [3580, 0]
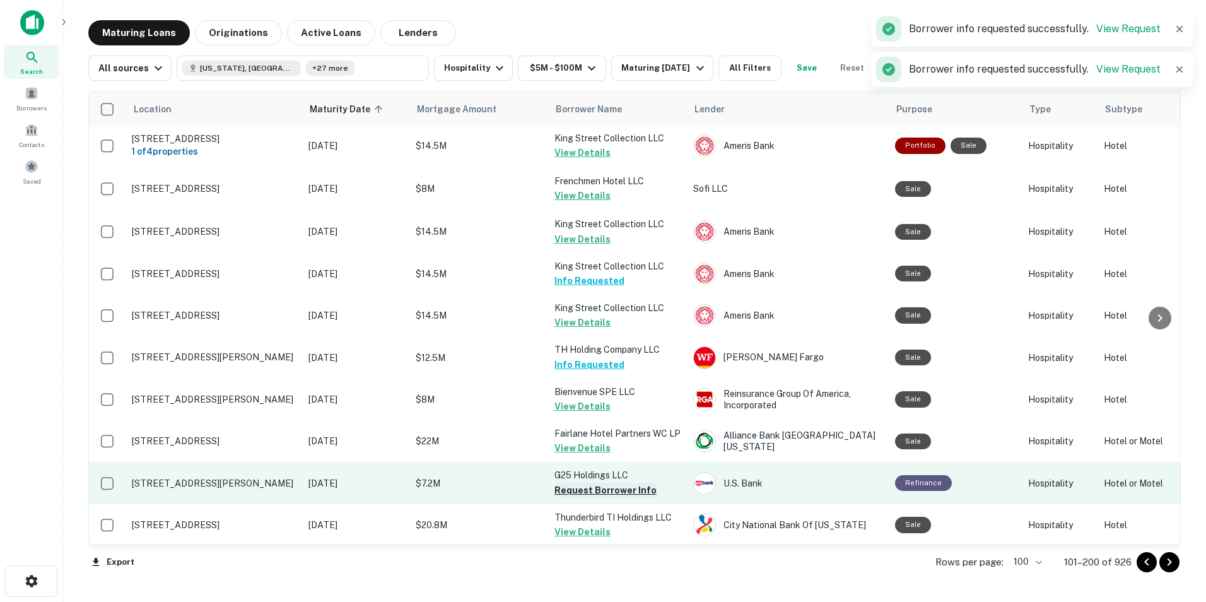
click at [578, 483] on button "Request Borrower Info" at bounding box center [605, 490] width 102 height 15
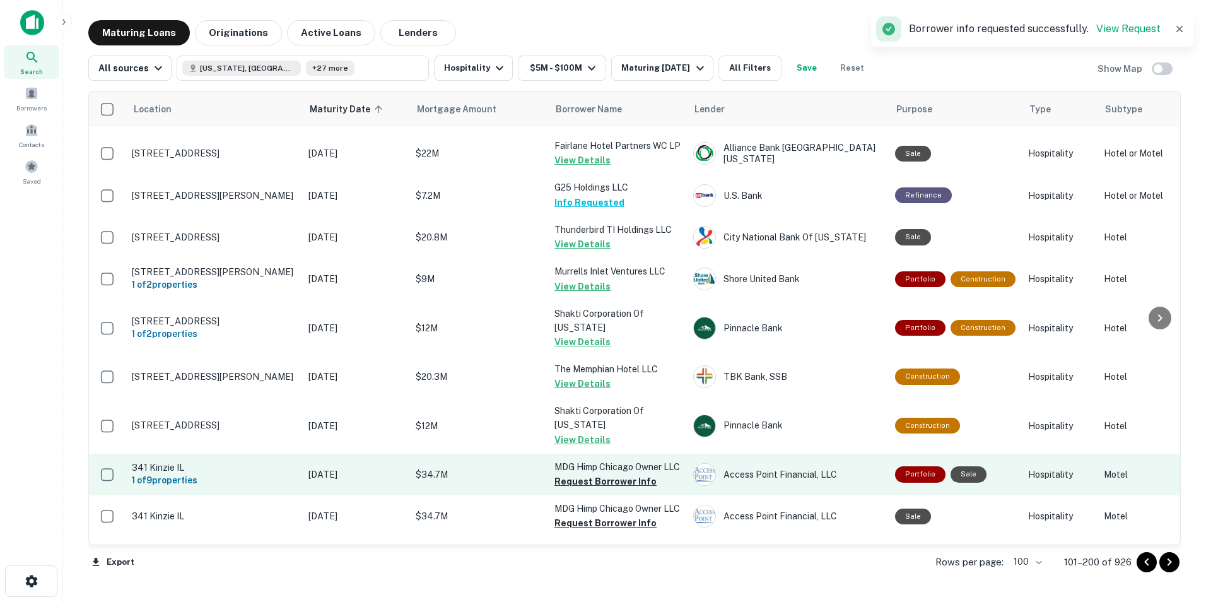
scroll to position [3867, 0]
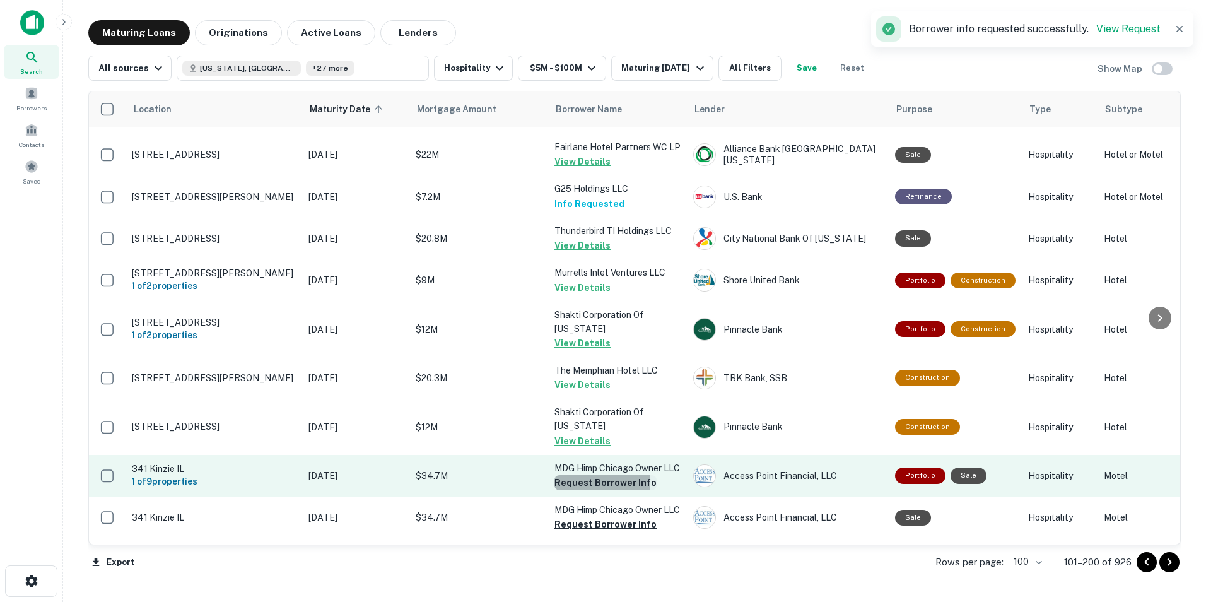
click at [585, 475] on button "Request Borrower Info" at bounding box center [605, 482] width 102 height 15
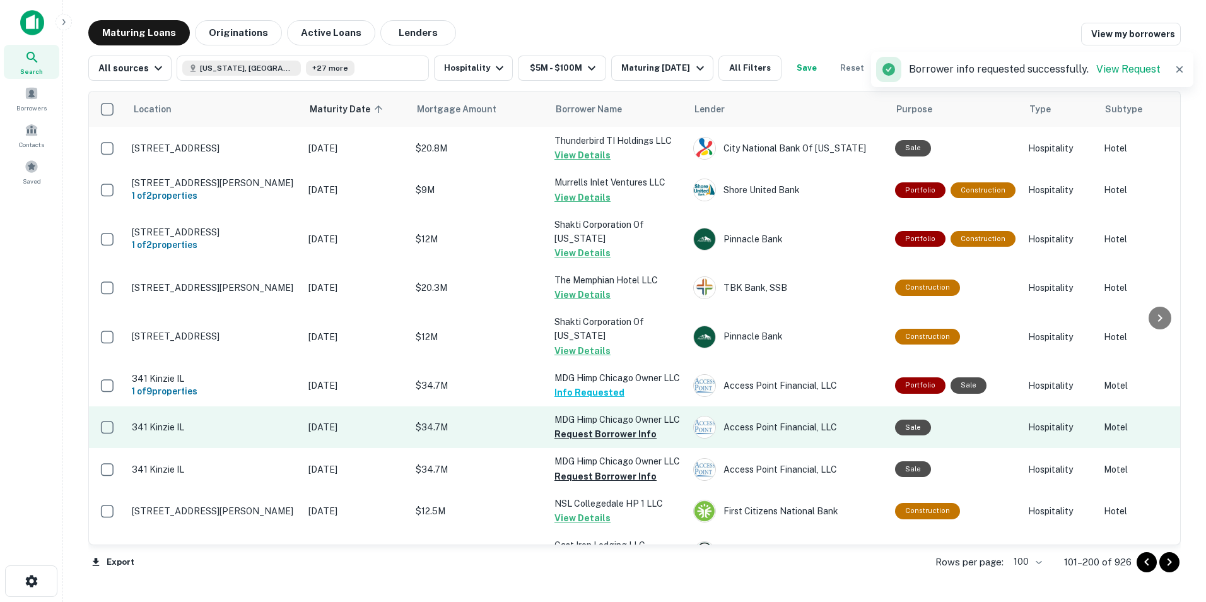
scroll to position [3962, 0]
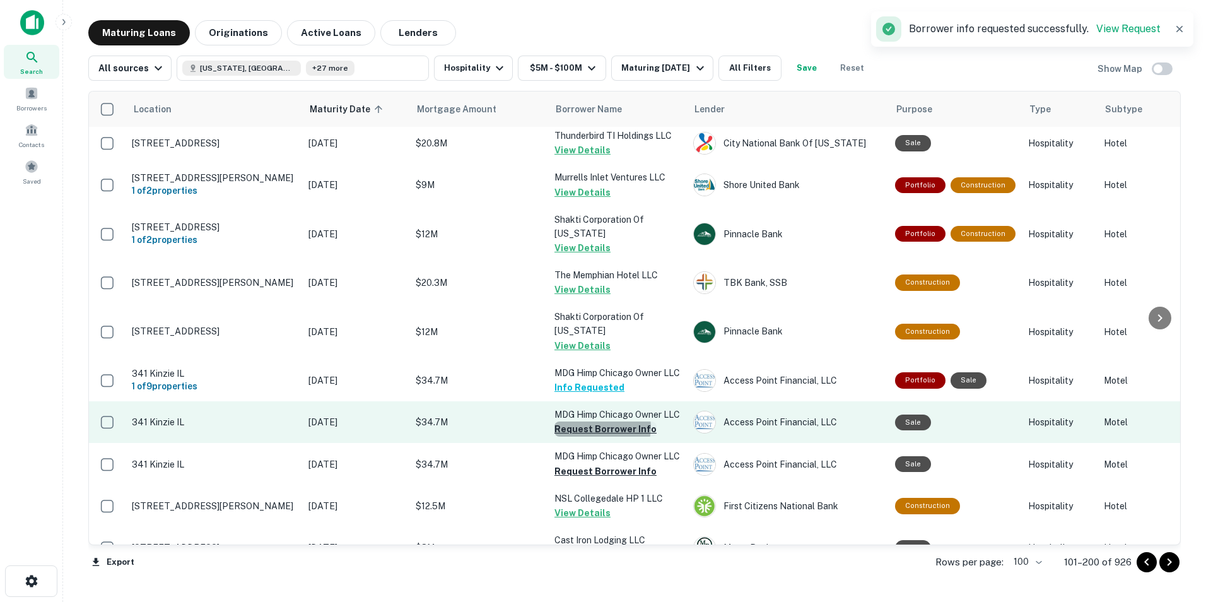
click at [602, 421] on button "Request Borrower Info" at bounding box center [605, 428] width 102 height 15
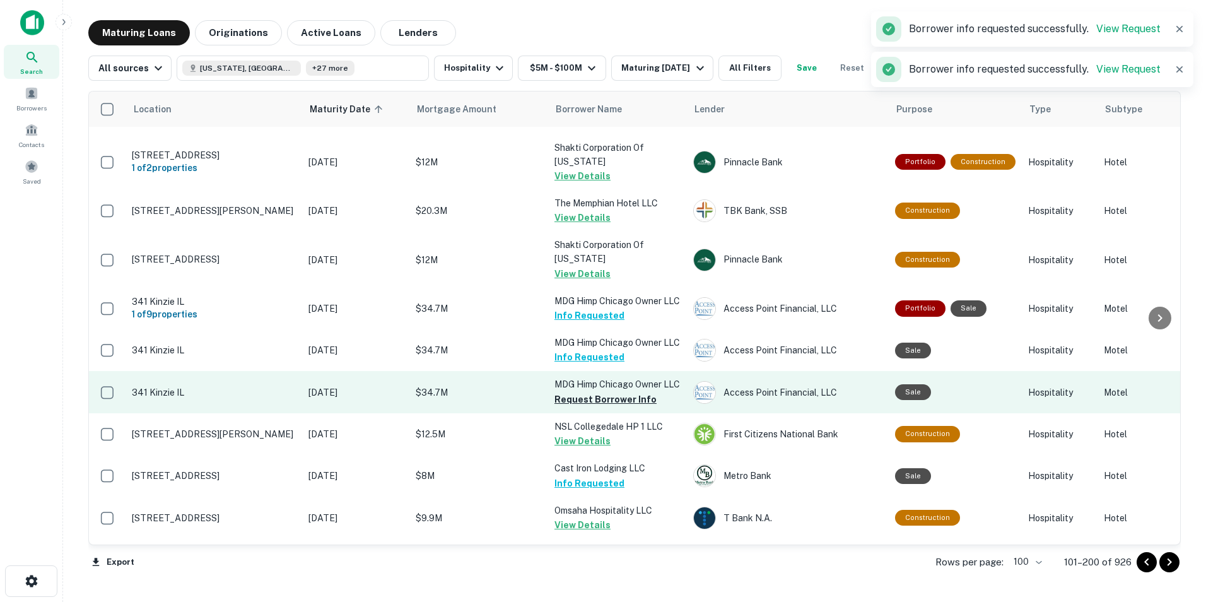
scroll to position [4033, 0]
click at [573, 392] on button "Request Borrower Info" at bounding box center [605, 399] width 102 height 15
